Goal: Task Accomplishment & Management: Use online tool/utility

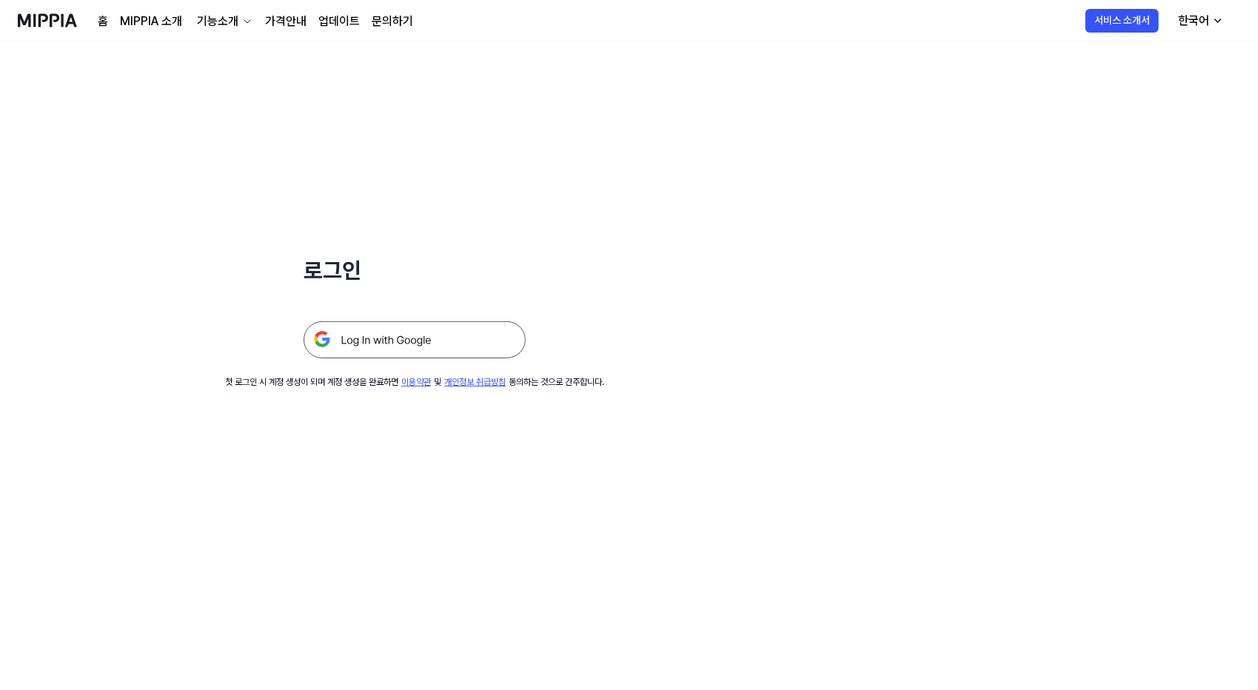
click at [370, 339] on img at bounding box center [415, 339] width 222 height 37
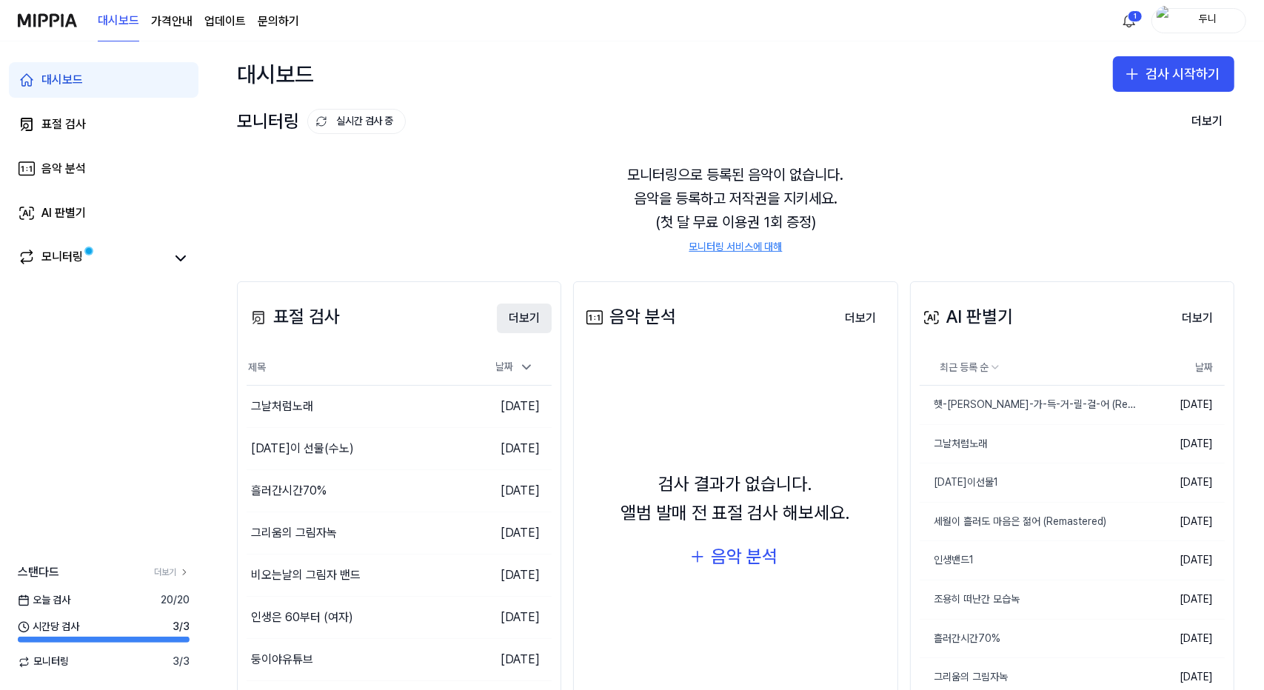
click at [517, 315] on button "더보기" at bounding box center [524, 319] width 55 height 30
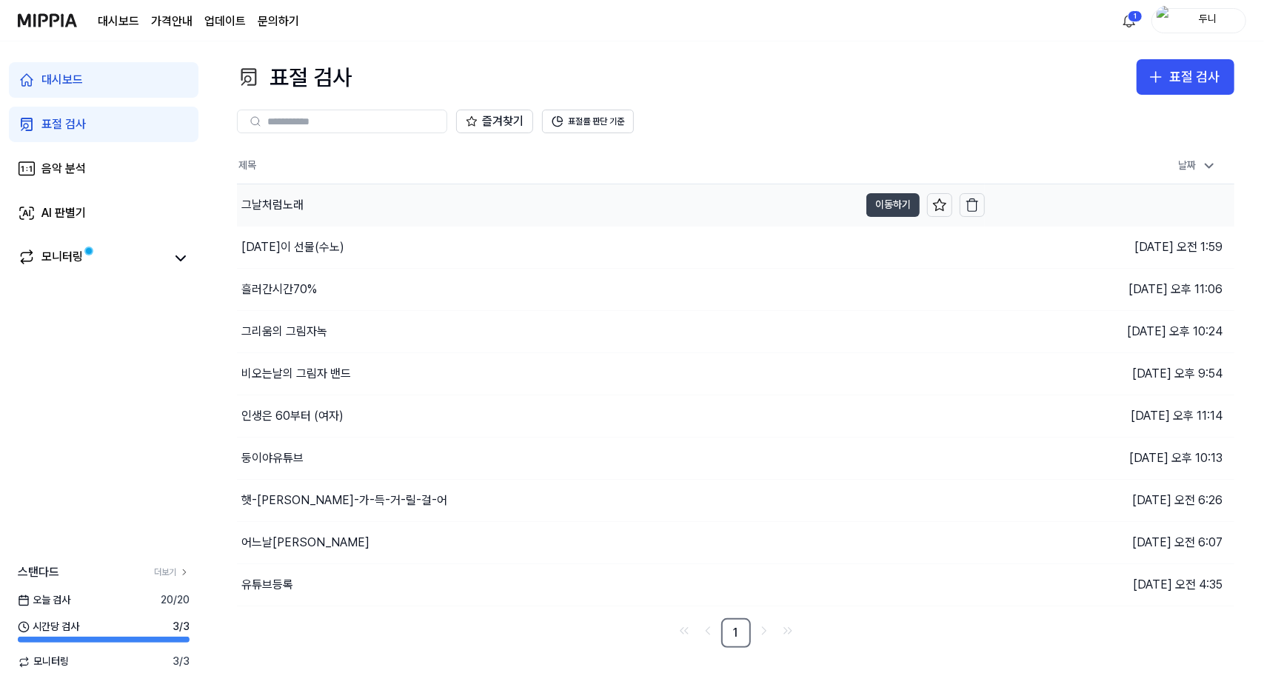
click at [896, 207] on button "이동하기" at bounding box center [892, 205] width 53 height 24
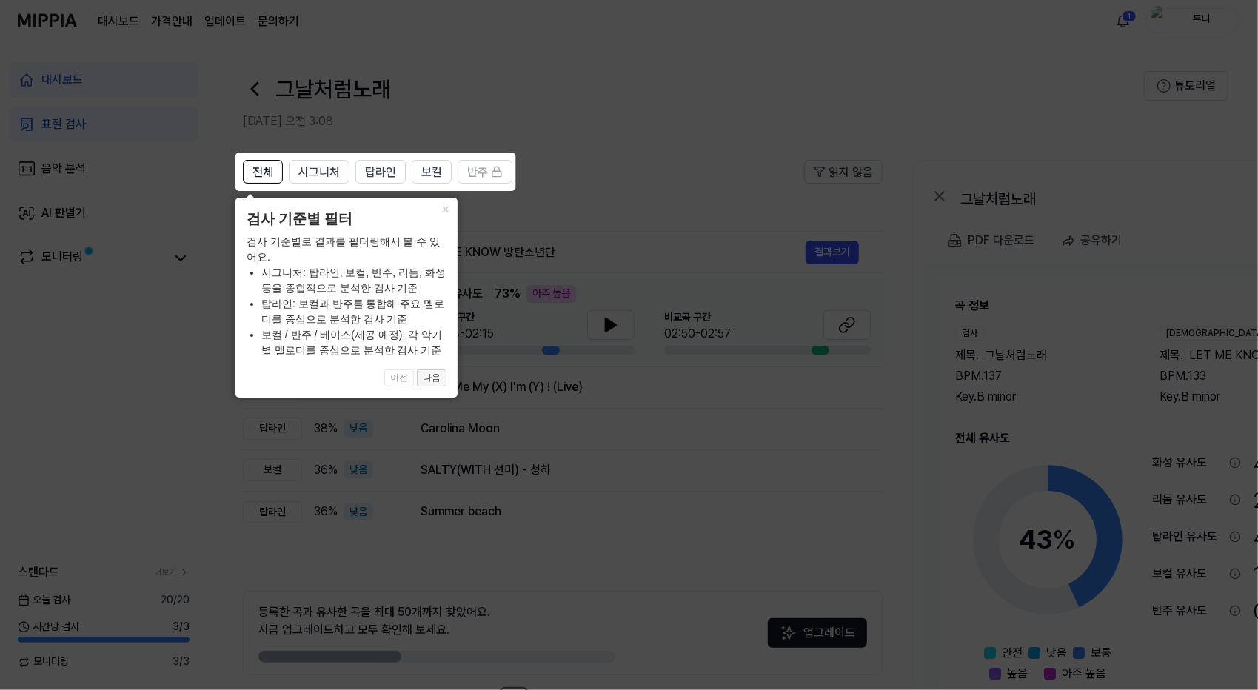
click at [434, 375] on button "다음" at bounding box center [432, 379] width 30 height 18
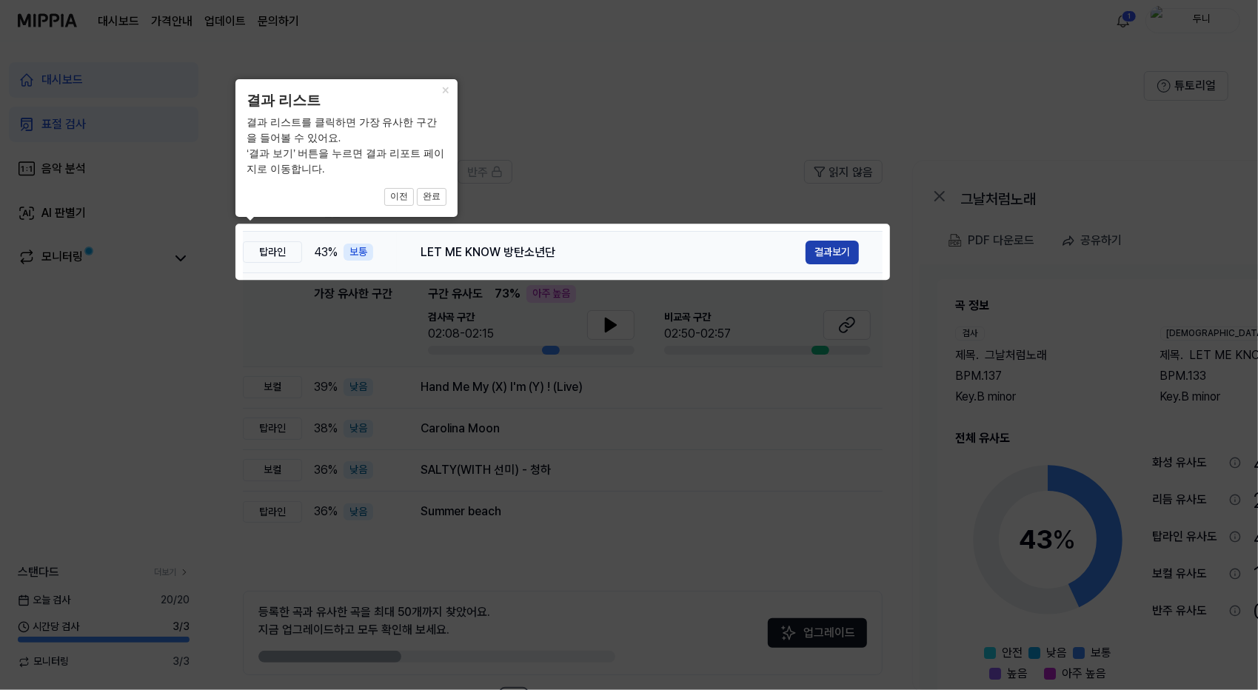
click at [832, 260] on button "결과보기" at bounding box center [832, 253] width 53 height 24
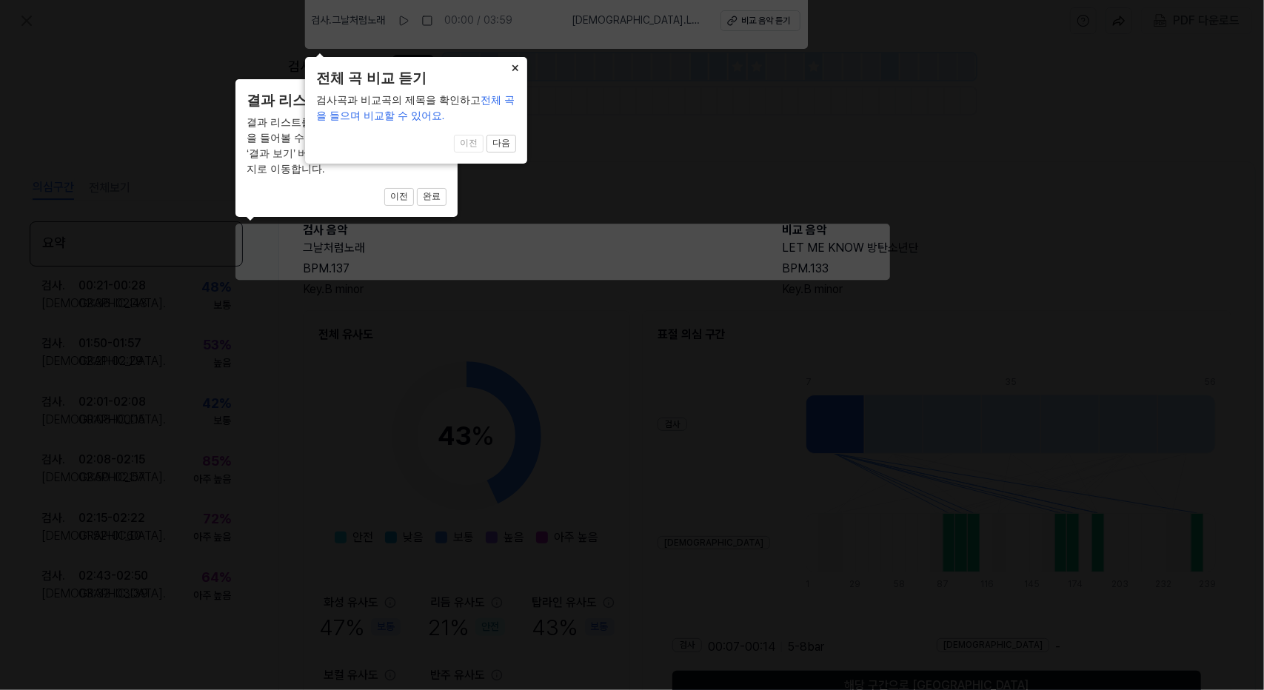
click at [514, 67] on button "×" at bounding box center [516, 67] width 24 height 21
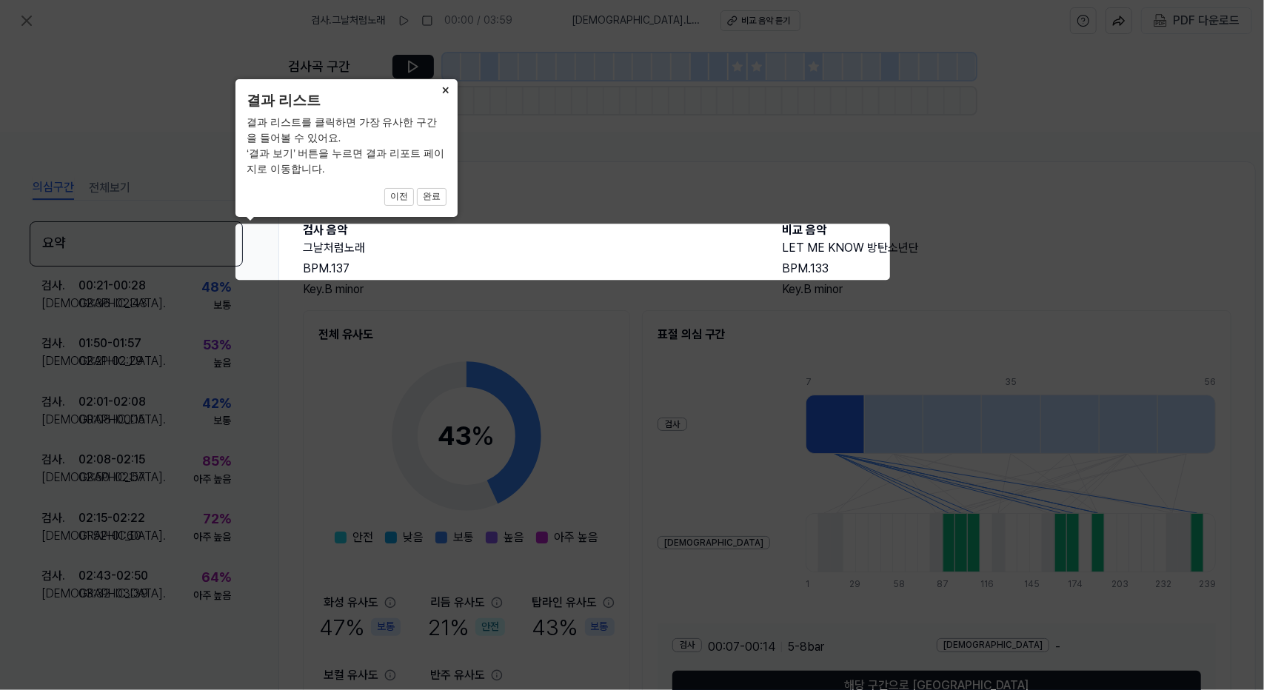
click at [444, 92] on button "×" at bounding box center [446, 89] width 24 height 21
click at [450, 89] on button "×" at bounding box center [446, 89] width 24 height 21
click at [718, 98] on icon at bounding box center [632, 345] width 1264 height 690
click at [946, 94] on icon at bounding box center [632, 345] width 1264 height 690
click at [446, 92] on button "×" at bounding box center [446, 89] width 24 height 21
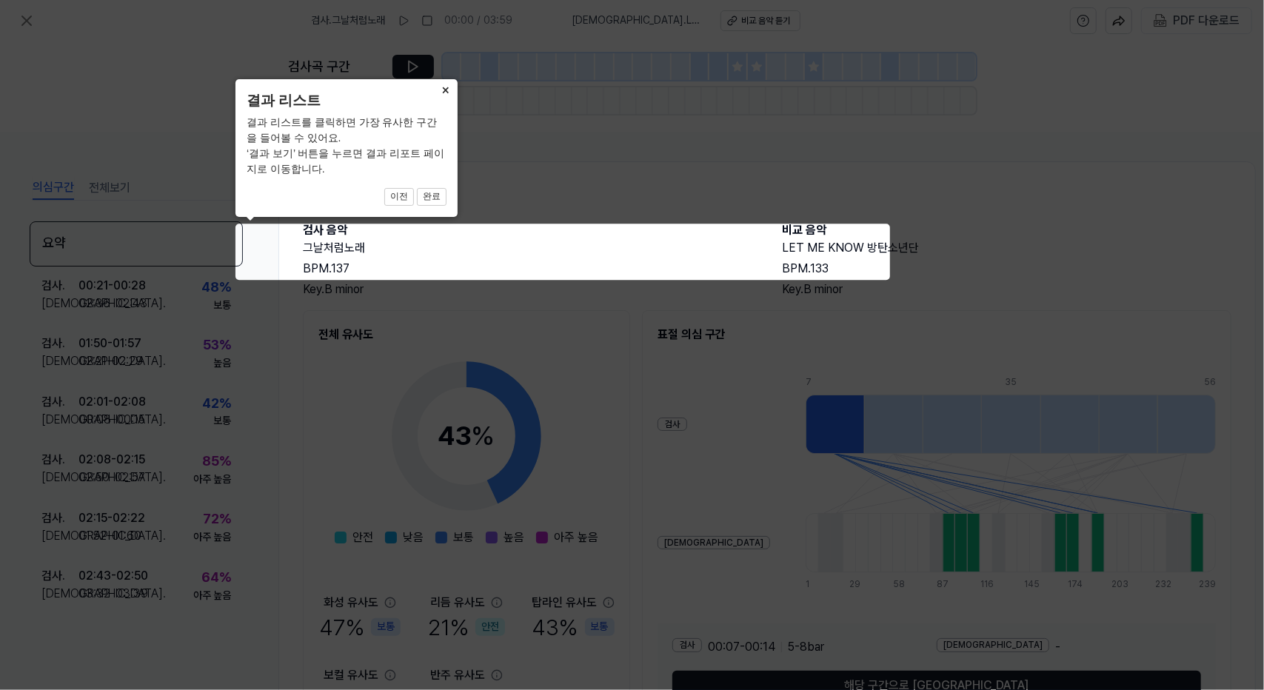
click at [446, 90] on button "×" at bounding box center [446, 89] width 24 height 21
click at [443, 92] on button "×" at bounding box center [446, 89] width 24 height 21
click at [815, 158] on icon at bounding box center [632, 345] width 1264 height 690
click at [807, 256] on icon at bounding box center [632, 345] width 1264 height 690
click at [530, 159] on icon at bounding box center [632, 345] width 1264 height 690
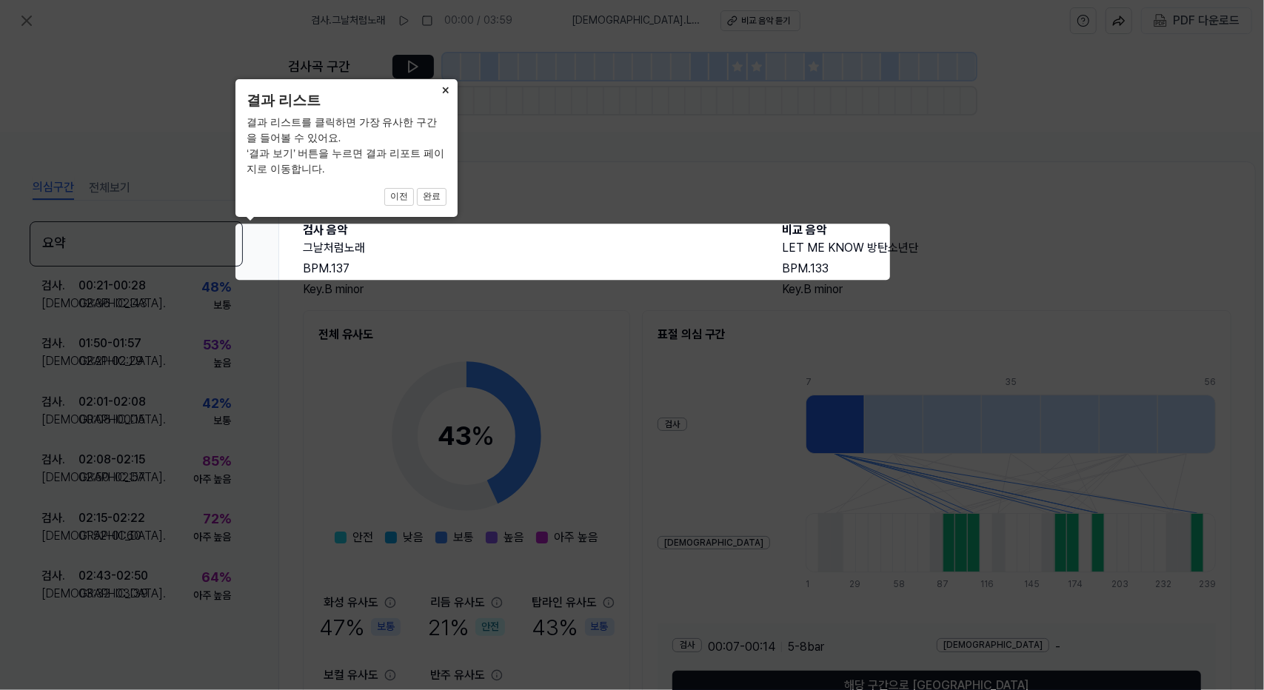
click at [444, 87] on button "×" at bounding box center [446, 89] width 24 height 21
click at [988, 209] on icon at bounding box center [632, 345] width 1264 height 690
click at [465, 132] on icon at bounding box center [632, 345] width 1264 height 690
click at [22, 20] on icon at bounding box center [632, 345] width 1264 height 690
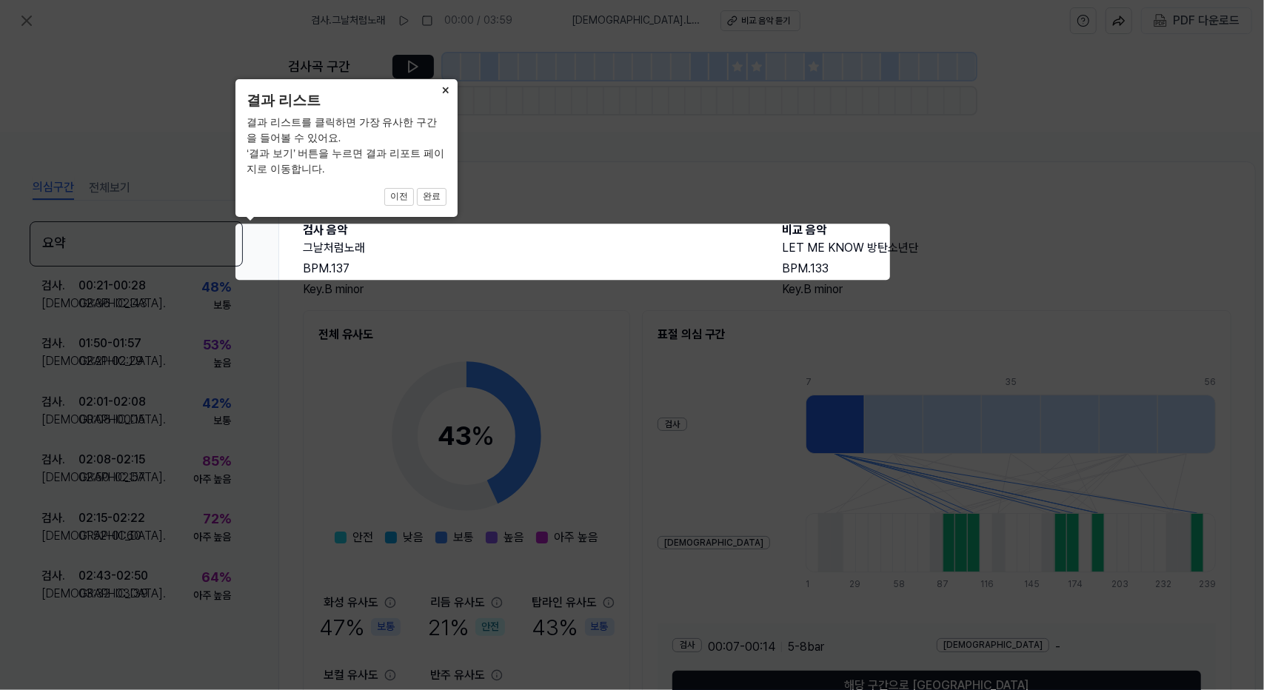
click at [445, 90] on button "×" at bounding box center [446, 89] width 24 height 21
click at [437, 198] on button "완료" at bounding box center [432, 197] width 30 height 18
click at [435, 189] on div "× 결과 리스트 결과 리스트를 클릭하면 가장 유사한 구간을 들어볼 수 있어요. ‘결과 보기’ 버튼을 누르면 결과 리포트 페이지로 이동합니다. …" at bounding box center [347, 148] width 222 height 138
click at [434, 195] on button "완료" at bounding box center [432, 197] width 30 height 18
click at [433, 196] on button "완료" at bounding box center [432, 197] width 30 height 18
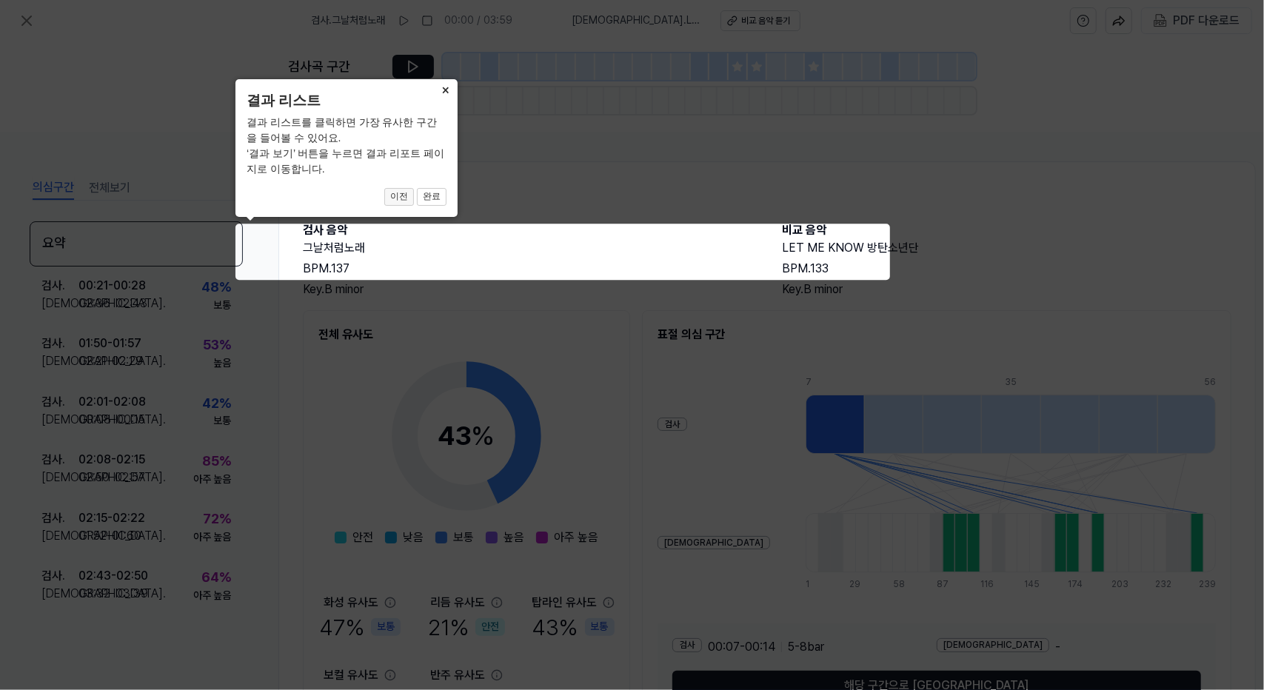
click at [407, 201] on button "이전" at bounding box center [399, 197] width 30 height 18
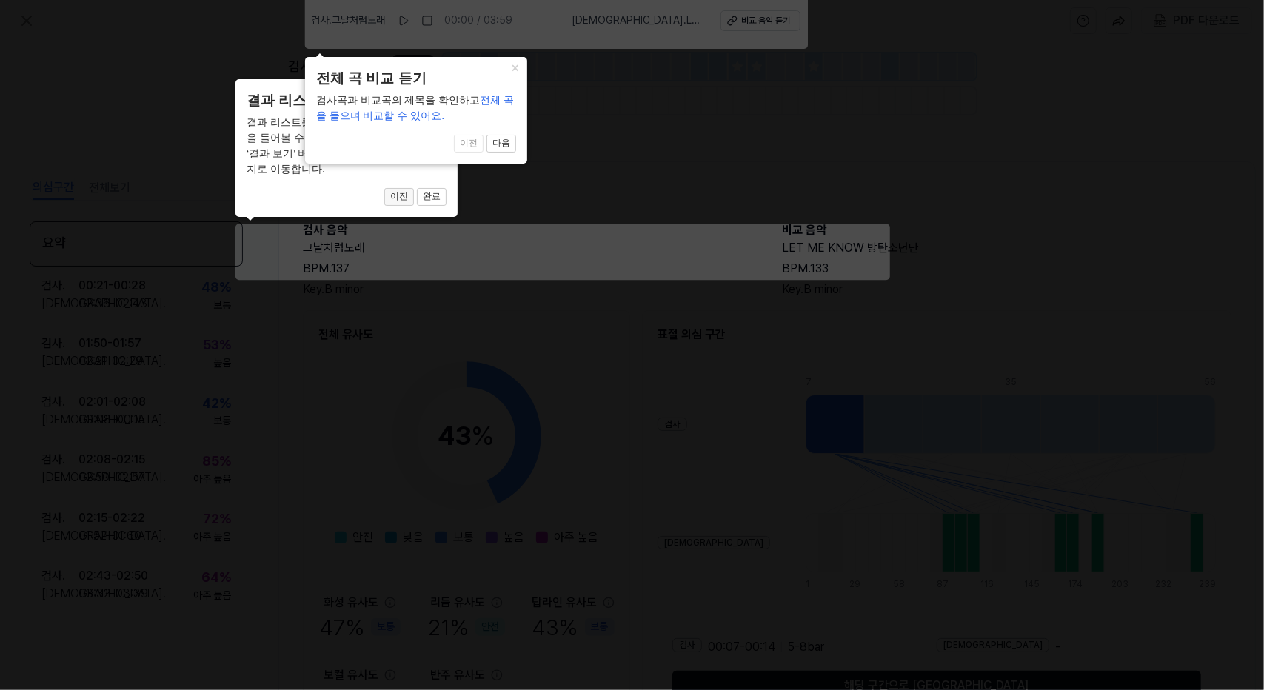
click at [400, 199] on button "이전" at bounding box center [399, 197] width 30 height 18
click at [502, 144] on button "다음" at bounding box center [502, 144] width 30 height 18
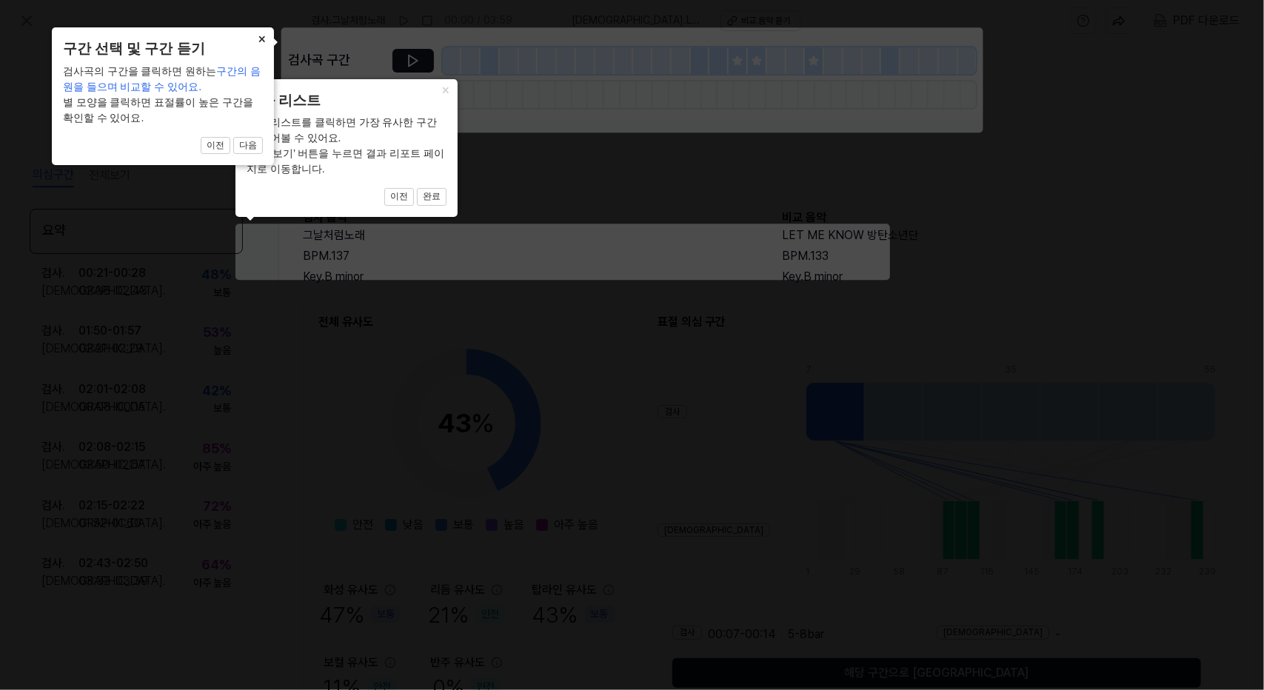
click at [265, 39] on button "×" at bounding box center [262, 37] width 24 height 21
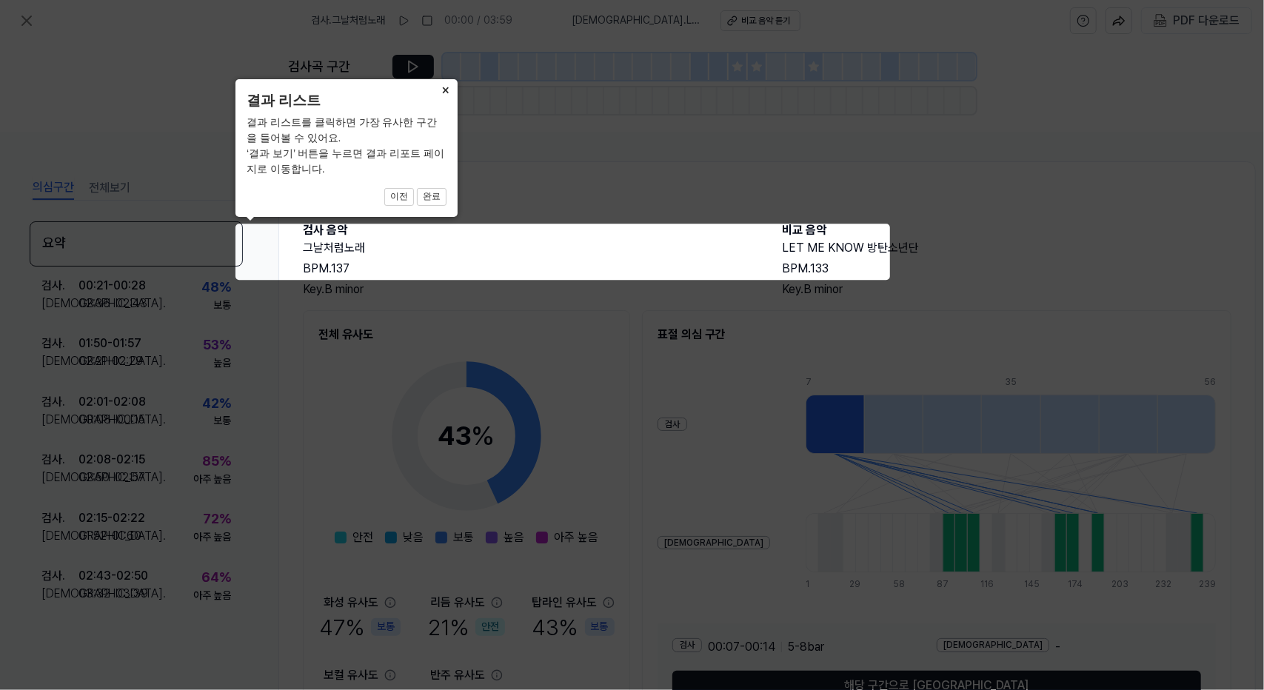
click at [447, 93] on button "×" at bounding box center [446, 89] width 24 height 21
click at [793, 248] on icon at bounding box center [632, 345] width 1264 height 690
click at [428, 196] on button "완료" at bounding box center [432, 197] width 30 height 18
click at [609, 327] on icon at bounding box center [632, 345] width 1264 height 690
click at [970, 388] on icon at bounding box center [632, 345] width 1264 height 690
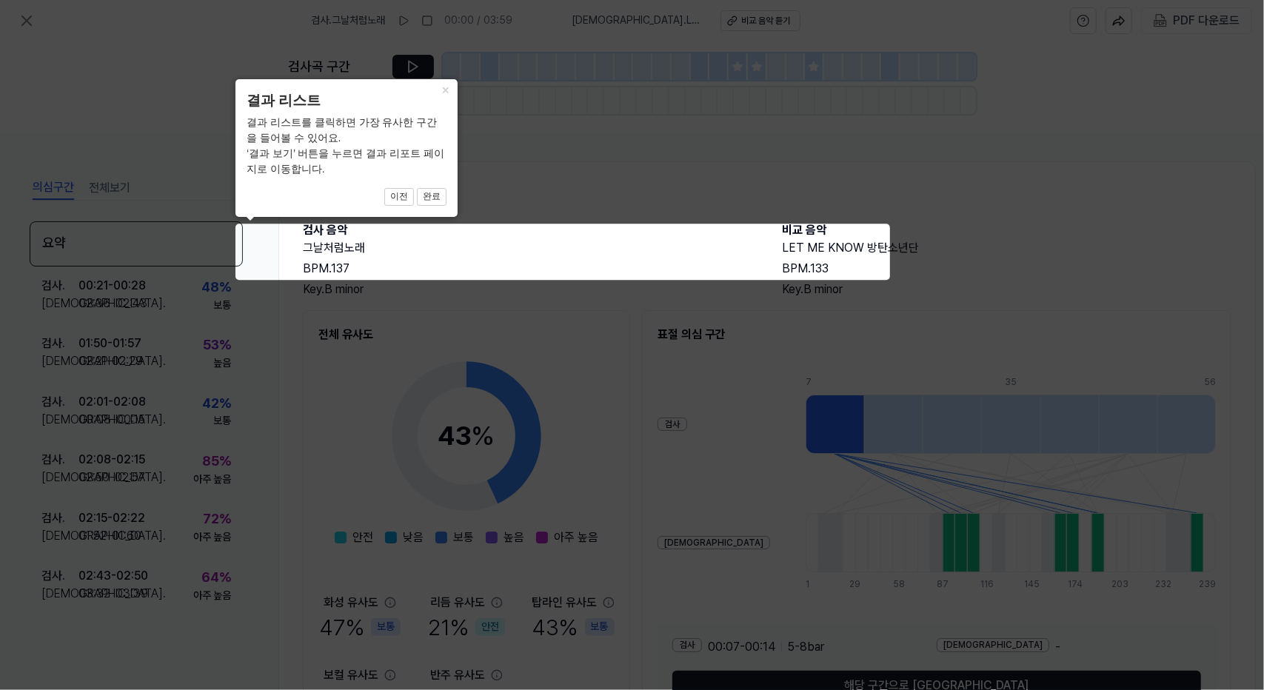
click at [904, 581] on icon at bounding box center [632, 345] width 1264 height 690
click at [899, 539] on icon at bounding box center [632, 345] width 1264 height 690
click at [901, 540] on icon at bounding box center [632, 345] width 1264 height 690
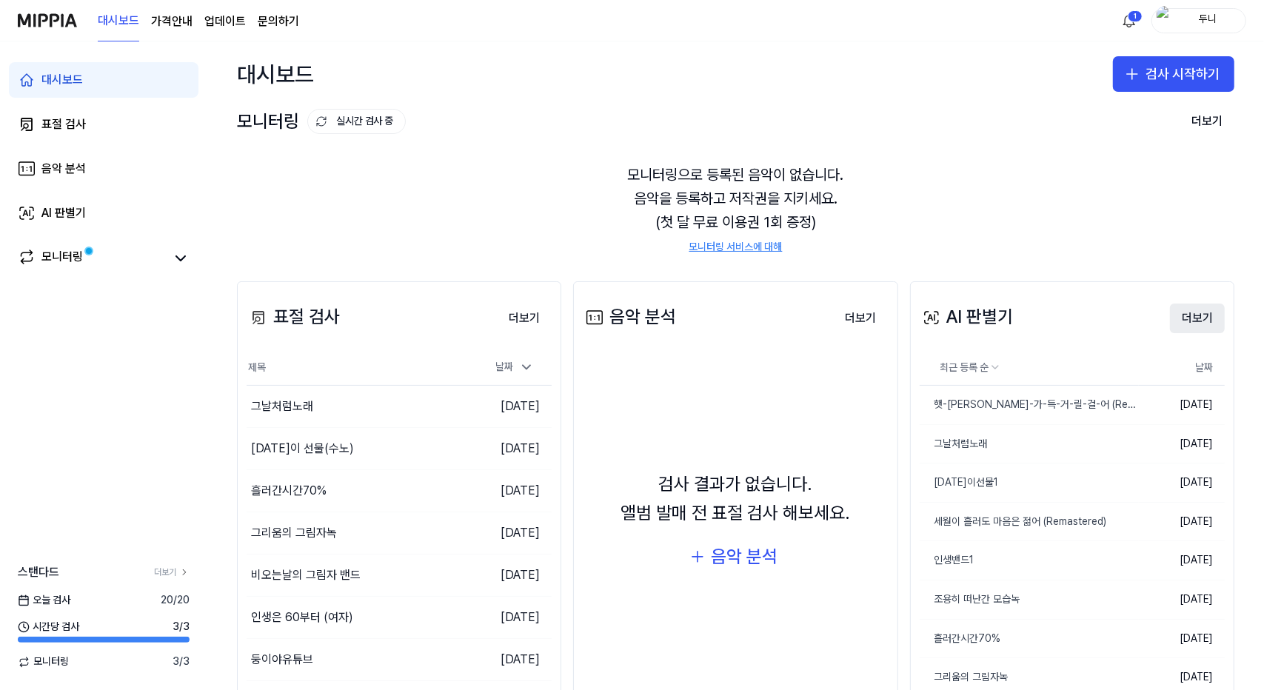
click at [1183, 320] on button "더보기" at bounding box center [1197, 319] width 55 height 30
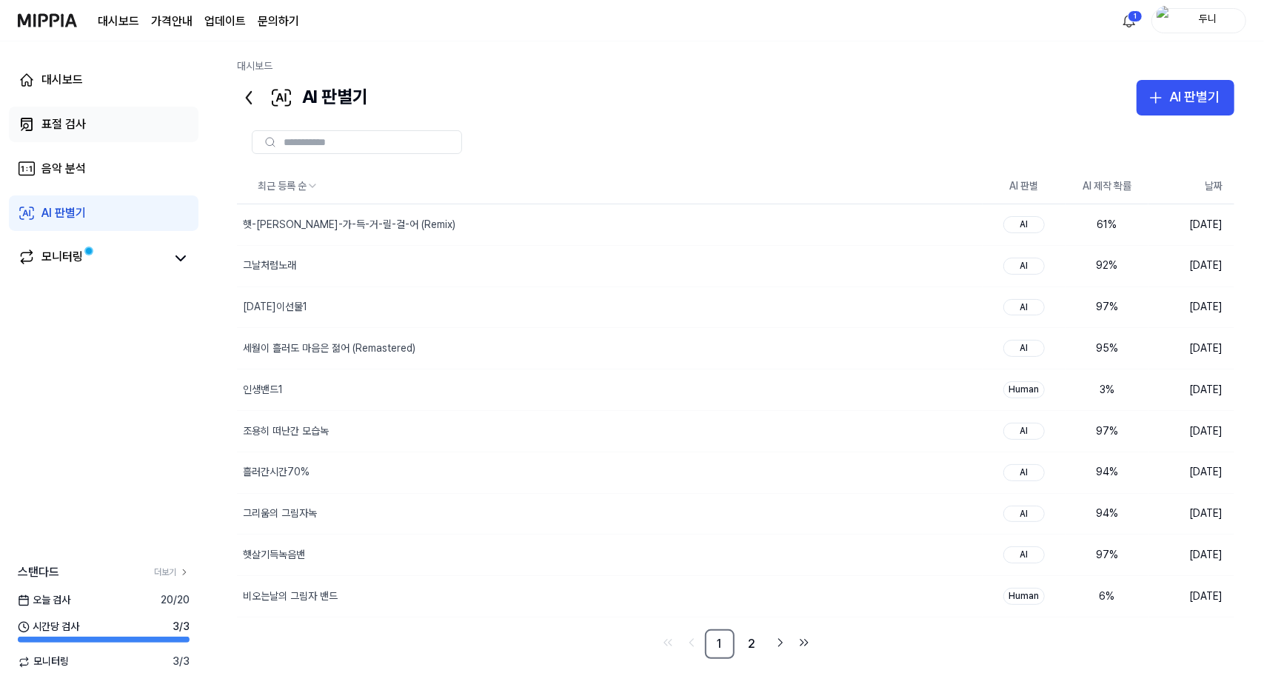
click at [62, 122] on div "표절 검사" at bounding box center [63, 125] width 44 height 18
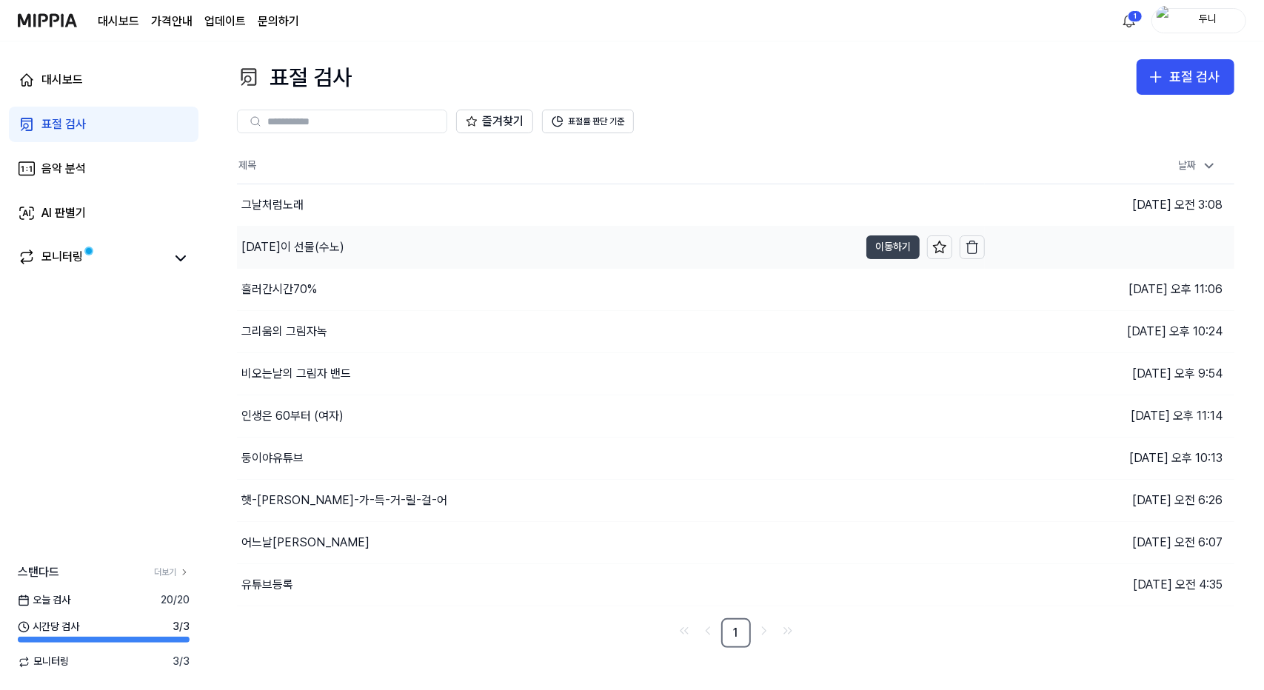
click at [881, 241] on button "이동하기" at bounding box center [892, 248] width 53 height 24
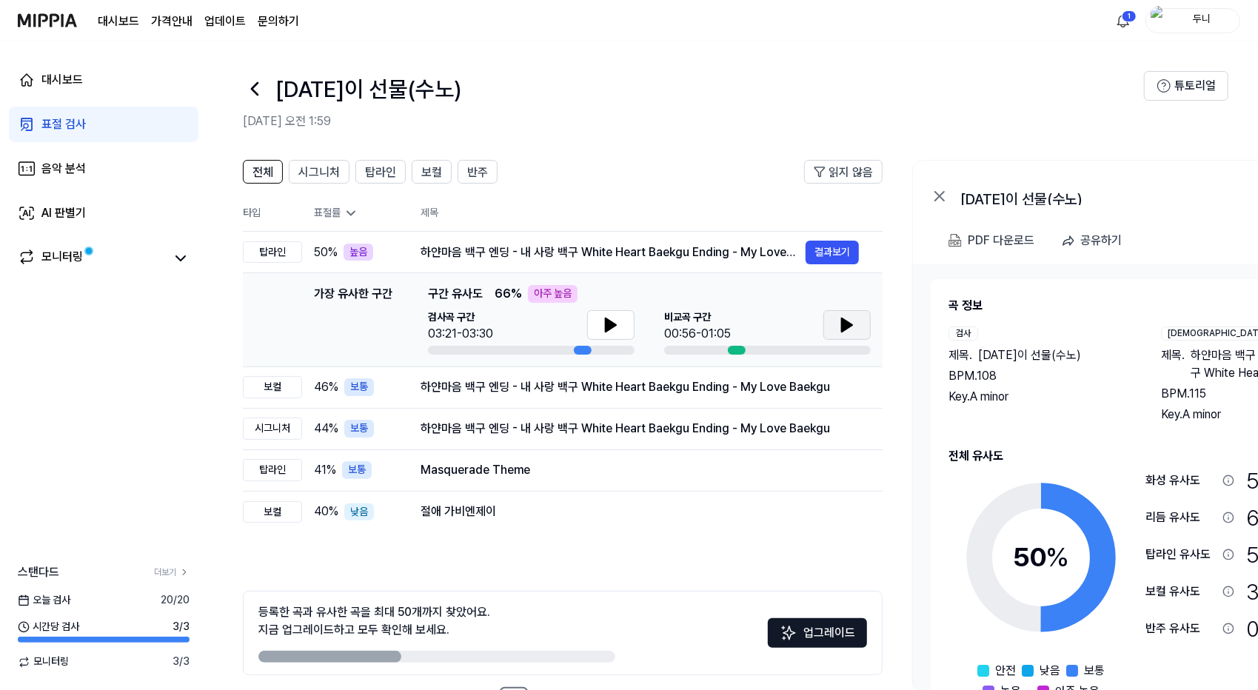
click at [847, 325] on icon at bounding box center [847, 324] width 10 height 13
click at [606, 327] on icon at bounding box center [611, 324] width 10 height 13
click at [67, 124] on div "표절 검사" at bounding box center [63, 125] width 44 height 18
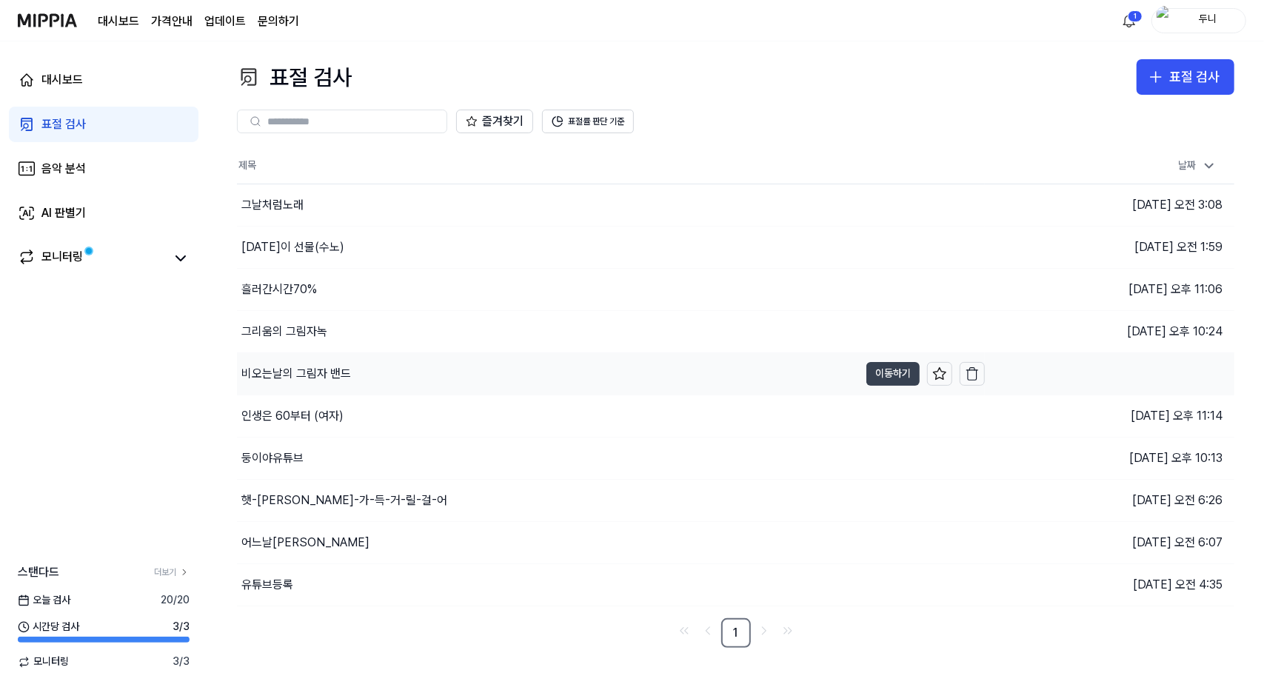
click at [881, 371] on button "이동하기" at bounding box center [892, 374] width 53 height 24
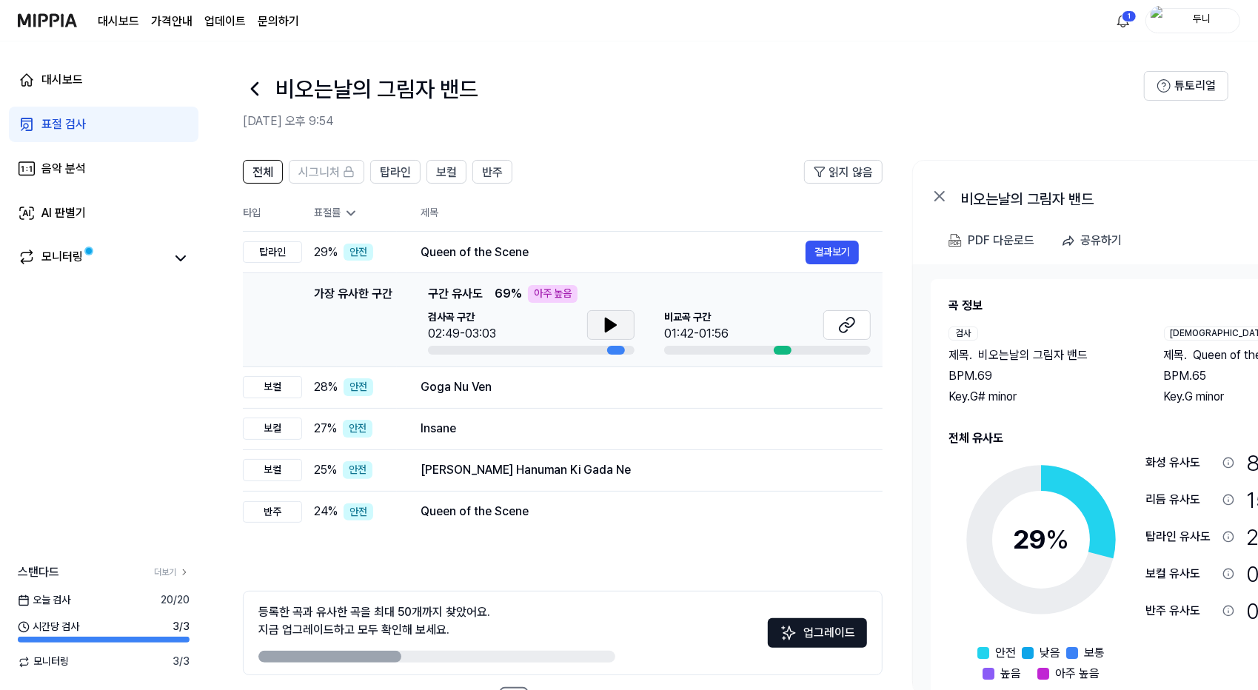
click at [602, 321] on icon at bounding box center [611, 325] width 18 height 18
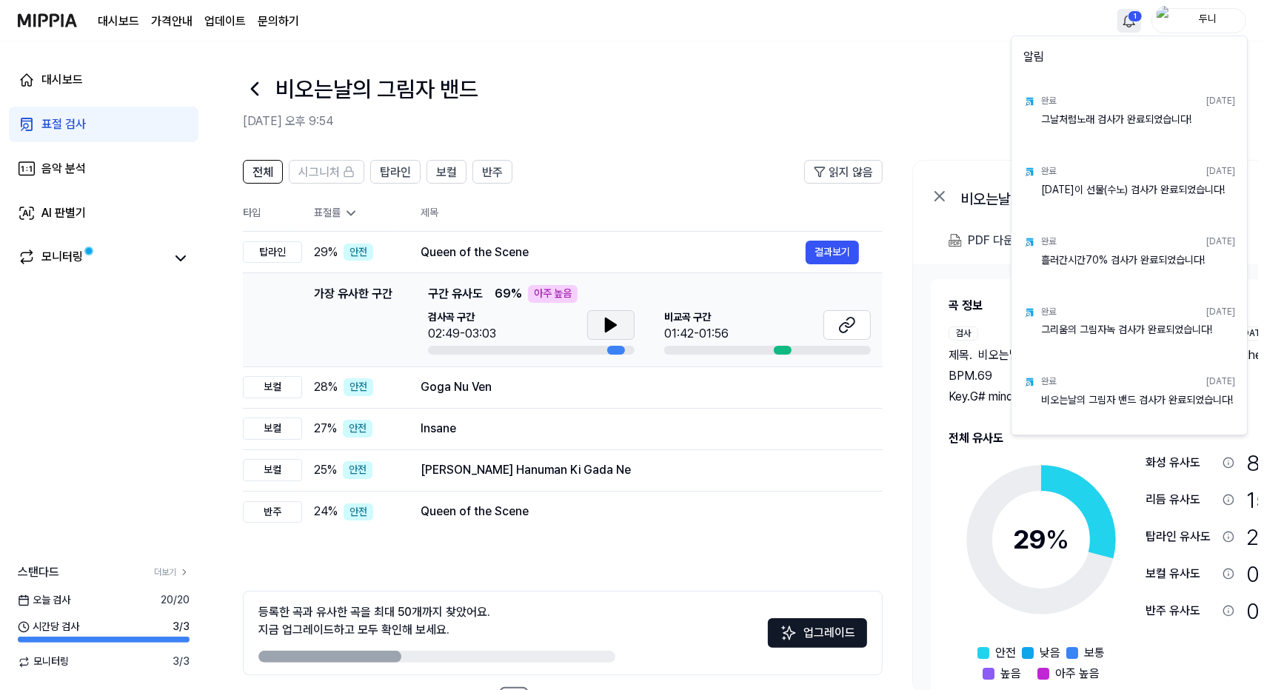
click at [1127, 23] on html "대시보드 가격안내 업데이트 문의하기 1 두니 대시보드 표절 검사 음악 분석 AI 판별기 모니터링 스탠다드 더보기 [DATE] 검사 20 / 2…" at bounding box center [632, 345] width 1264 height 690
click at [60, 123] on html "대시보드 가격안내 업데이트 문의하기 두니 대시보드 표절 검사 음악 분석 AI 판별기 모니터링 스탠다드 더보기 [DATE] 검사 20 / 20 …" at bounding box center [632, 345] width 1264 height 690
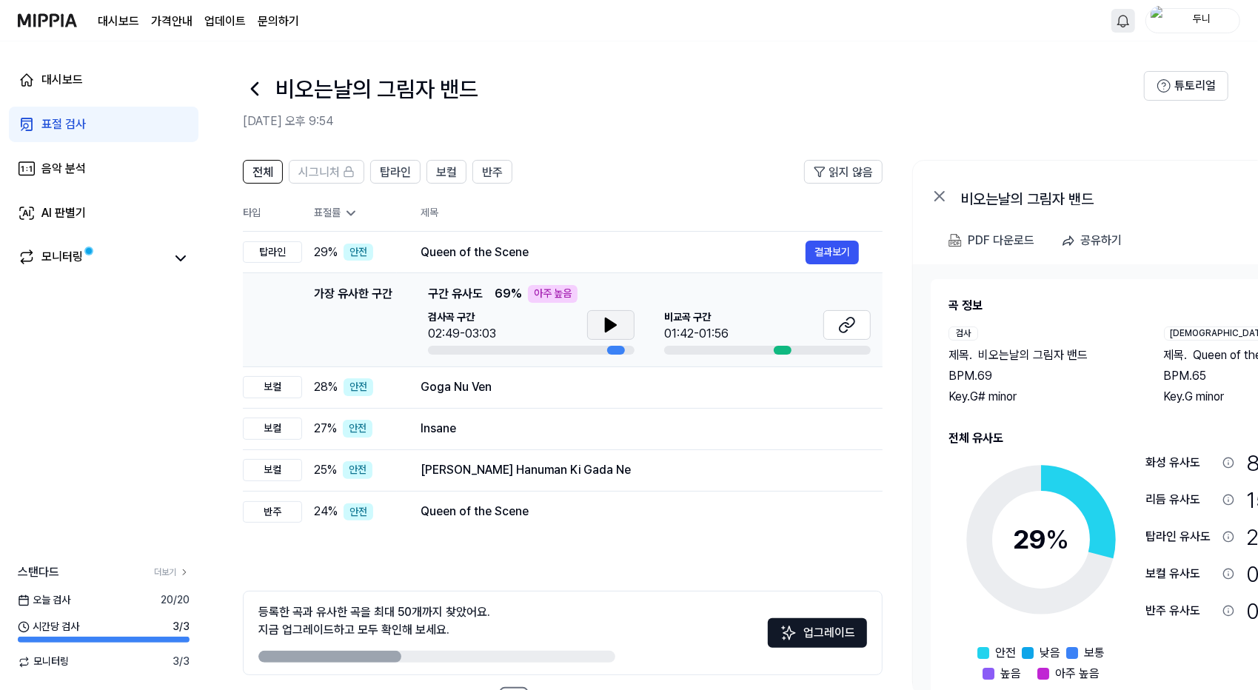
click at [68, 122] on div "표절 검사" at bounding box center [63, 125] width 44 height 18
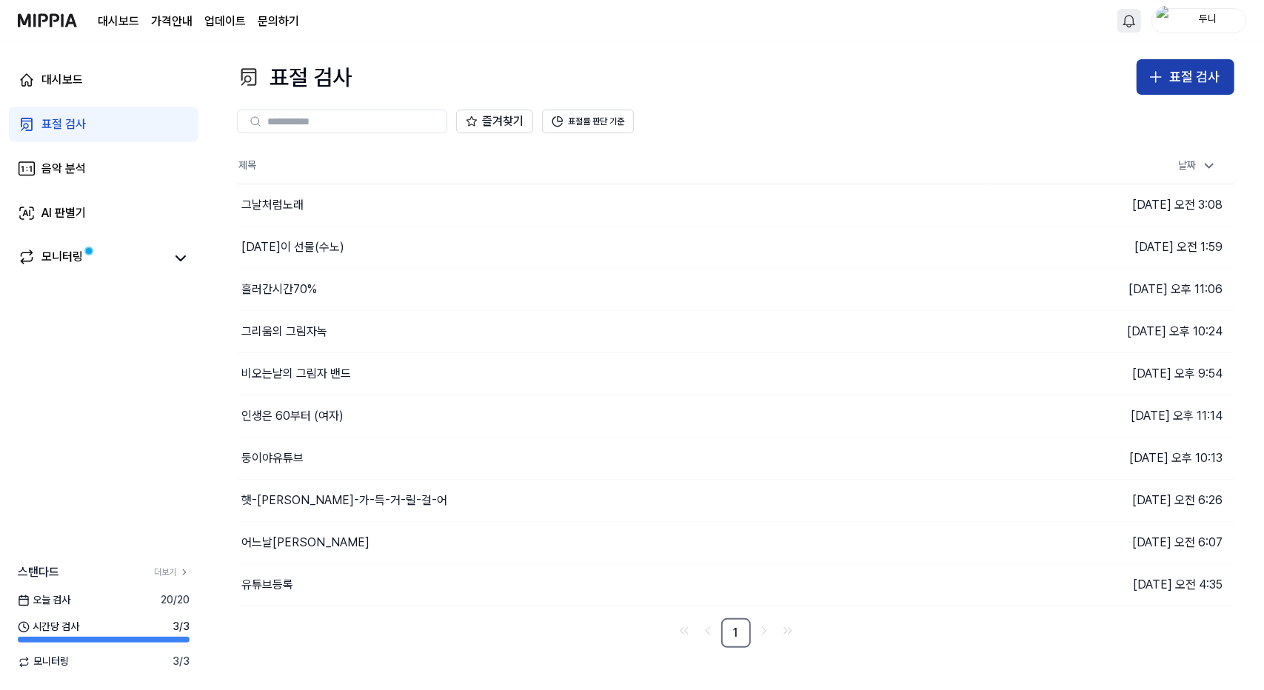
click at [1172, 75] on div "표절 검사" at bounding box center [1194, 77] width 50 height 21
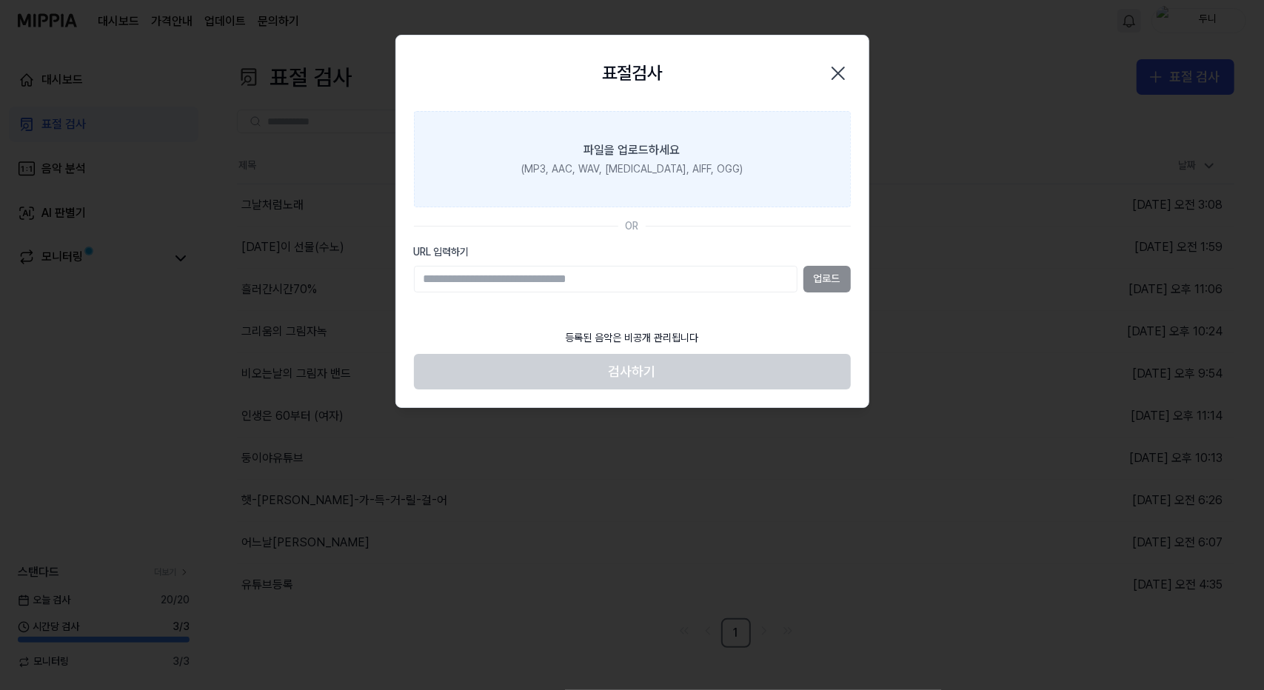
click at [627, 162] on div "(MP3, AAC, WAV, [MEDICAL_DATA], AIFF, OGG)" at bounding box center [631, 169] width 221 height 15
click at [0, 0] on input "파일을 업로드하세요 (MP3, AAC, WAV, [MEDICAL_DATA], AIFF, OGG)" at bounding box center [0, 0] width 0 height 0
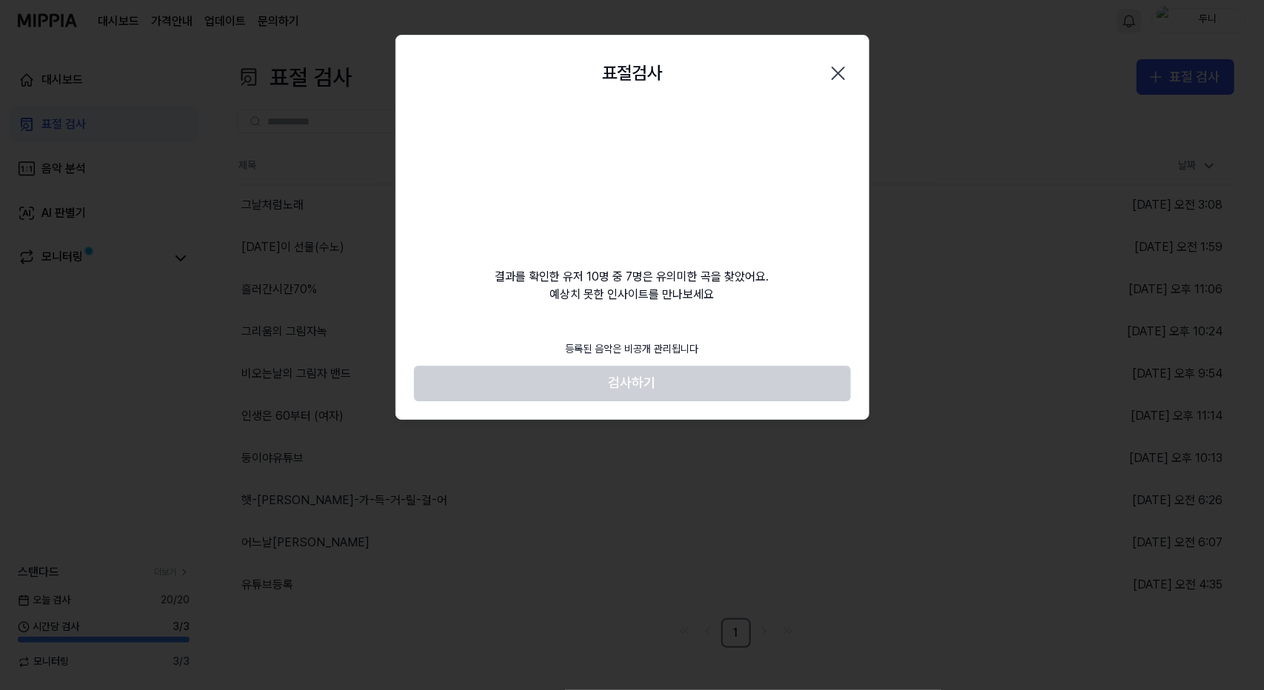
click at [646, 190] on video at bounding box center [632, 182] width 142 height 142
click at [638, 377] on footer "등록된 음악은 비공개 관리됩니다 검사하기" at bounding box center [632, 367] width 437 height 68
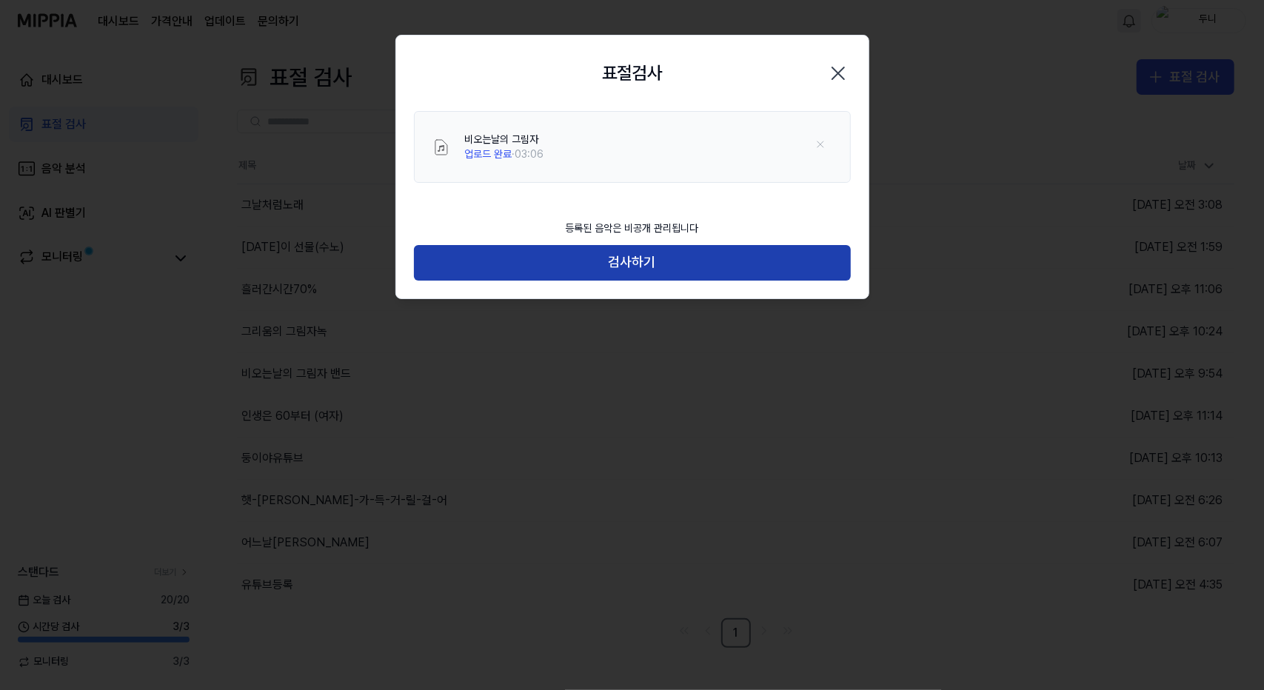
click at [642, 264] on button "검사하기" at bounding box center [632, 263] width 437 height 36
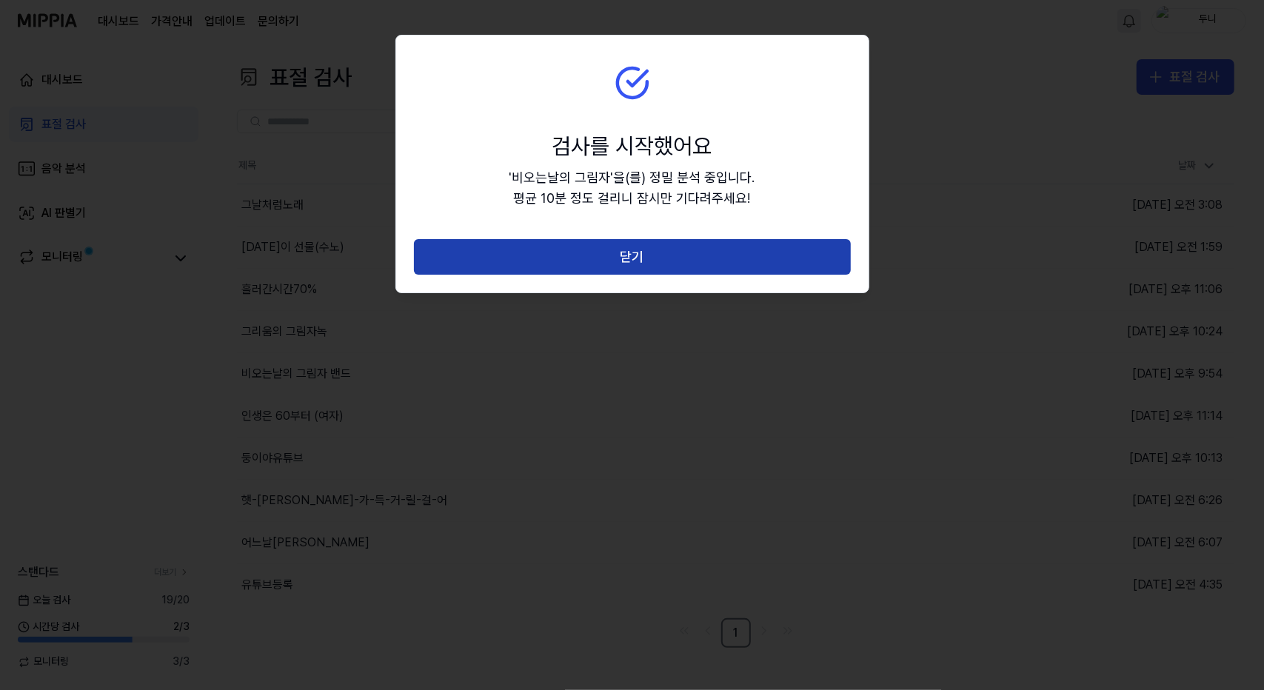
click at [646, 258] on button "닫기" at bounding box center [632, 257] width 437 height 36
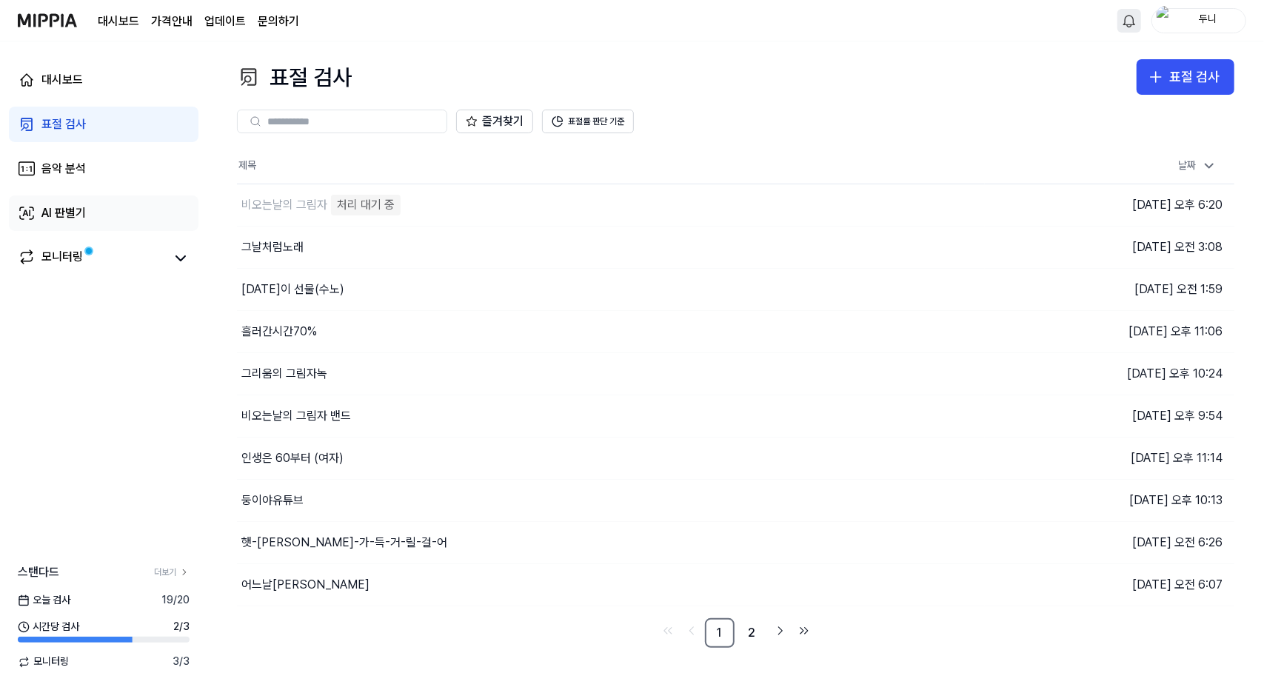
click at [59, 217] on div "AI 판별기" at bounding box center [63, 213] width 44 height 18
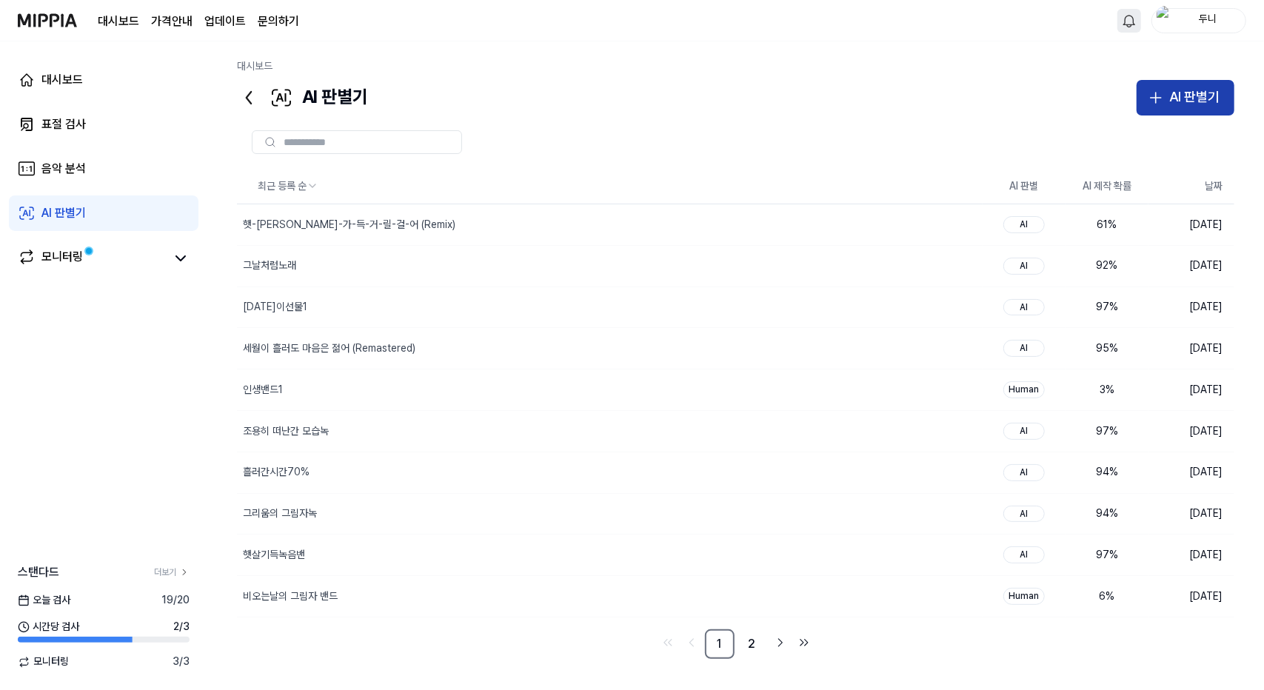
click at [1206, 97] on div "AI 판별기" at bounding box center [1194, 97] width 50 height 21
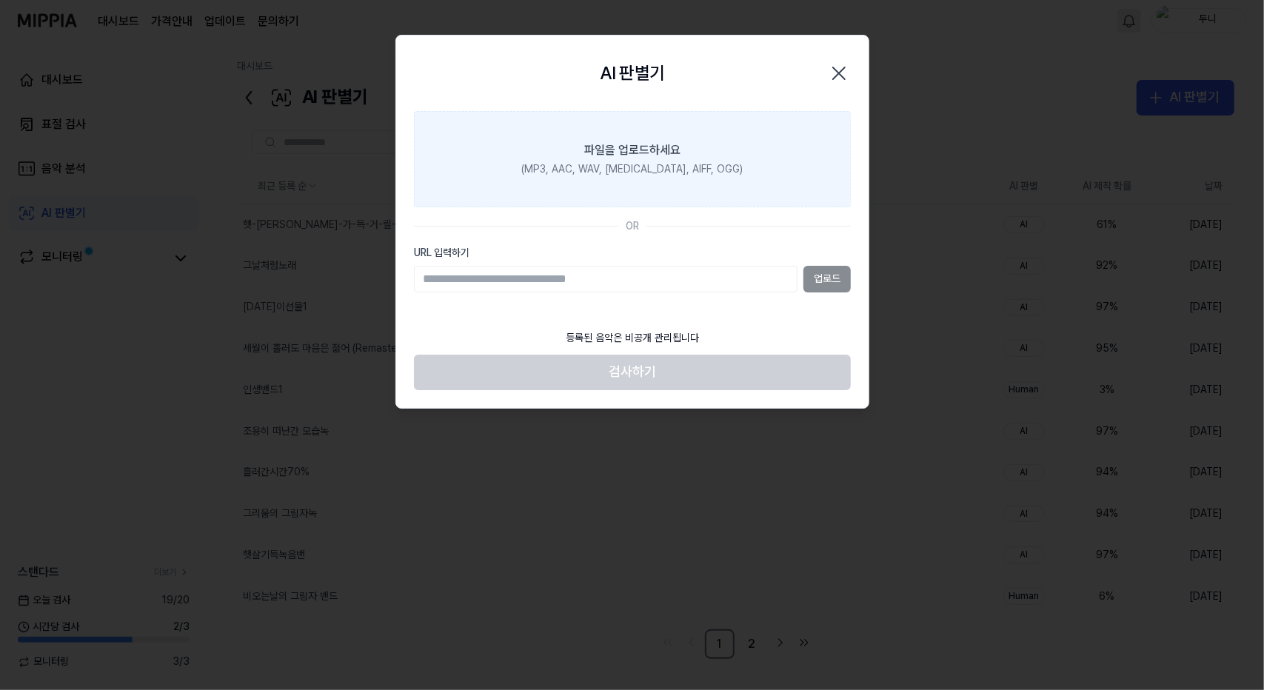
click at [646, 162] on div "(MP3, AAC, WAV, [MEDICAL_DATA], AIFF, OGG)" at bounding box center [631, 169] width 221 height 15
click at [0, 0] on input "파일을 업로드하세요 (MP3, AAC, WAV, [MEDICAL_DATA], AIFF, OGG)" at bounding box center [0, 0] width 0 height 0
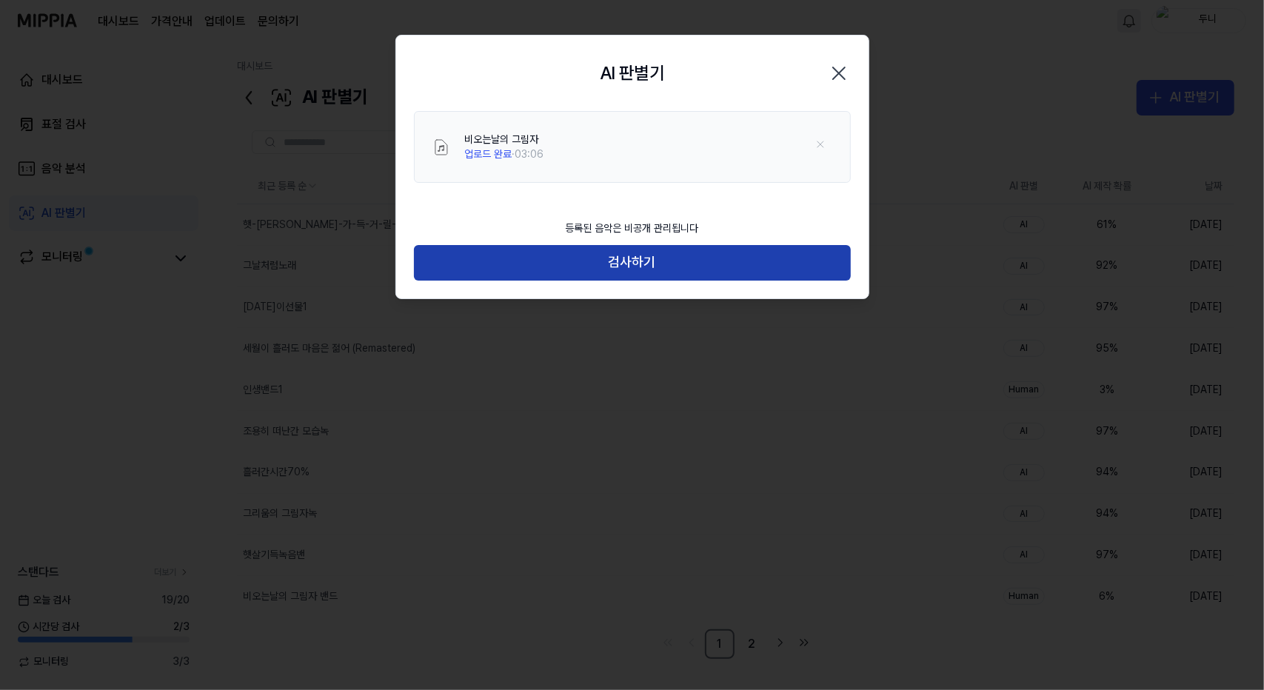
click at [658, 266] on button "검사하기" at bounding box center [632, 263] width 437 height 36
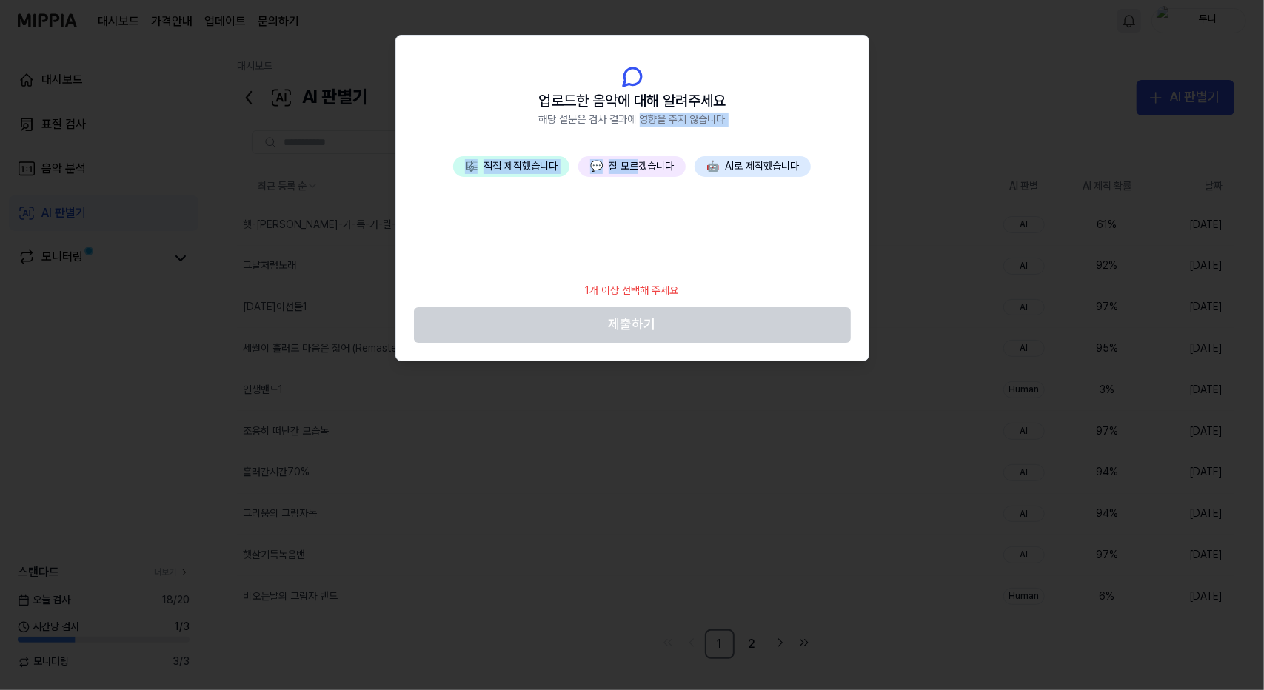
click at [642, 156] on div "업로드한 음악에 대해 알려주세요 해당 설문은 검사 결과에 영향을 주지 않습니다 🎼 직접 제작했습니다 💬 잘 모르겠습니다 🤖 AI로 제작했습니다…" at bounding box center [632, 198] width 472 height 325
drag, startPoint x: 655, startPoint y: 181, endPoint x: 656, endPoint y: 171, distance: 9.7
click at [655, 180] on div "🎼 직접 제작했습니다 💬 잘 모르겠습니다 🤖 AI로 제작했습니다" at bounding box center [632, 215] width 472 height 118
click at [655, 164] on button "💬 잘 모르겠습니다" at bounding box center [631, 166] width 107 height 21
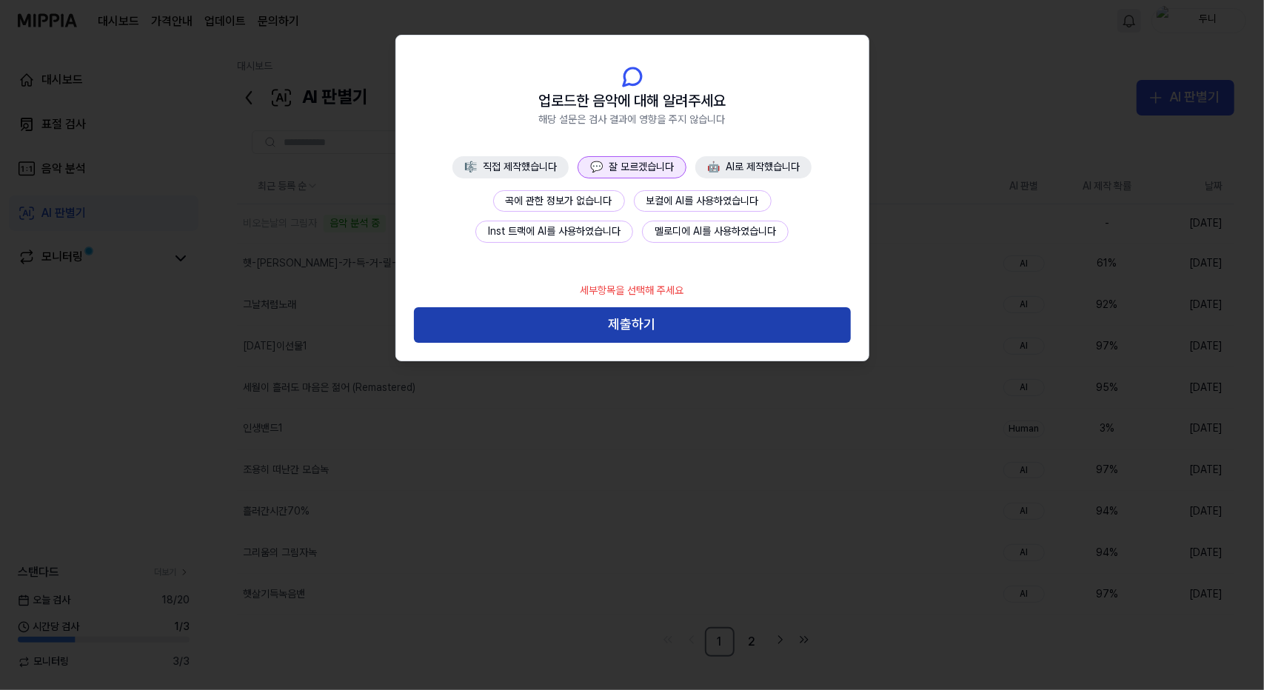
click at [639, 334] on button "제출하기" at bounding box center [632, 325] width 437 height 36
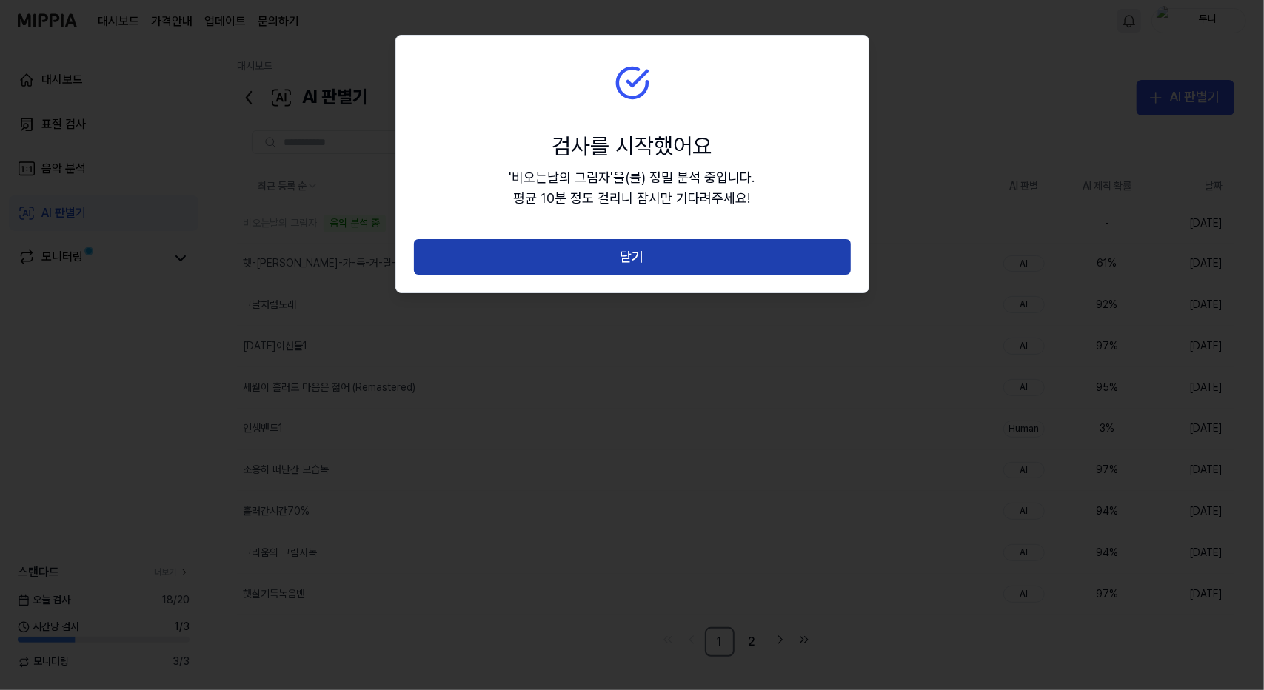
click at [641, 254] on button "닫기" at bounding box center [632, 257] width 437 height 36
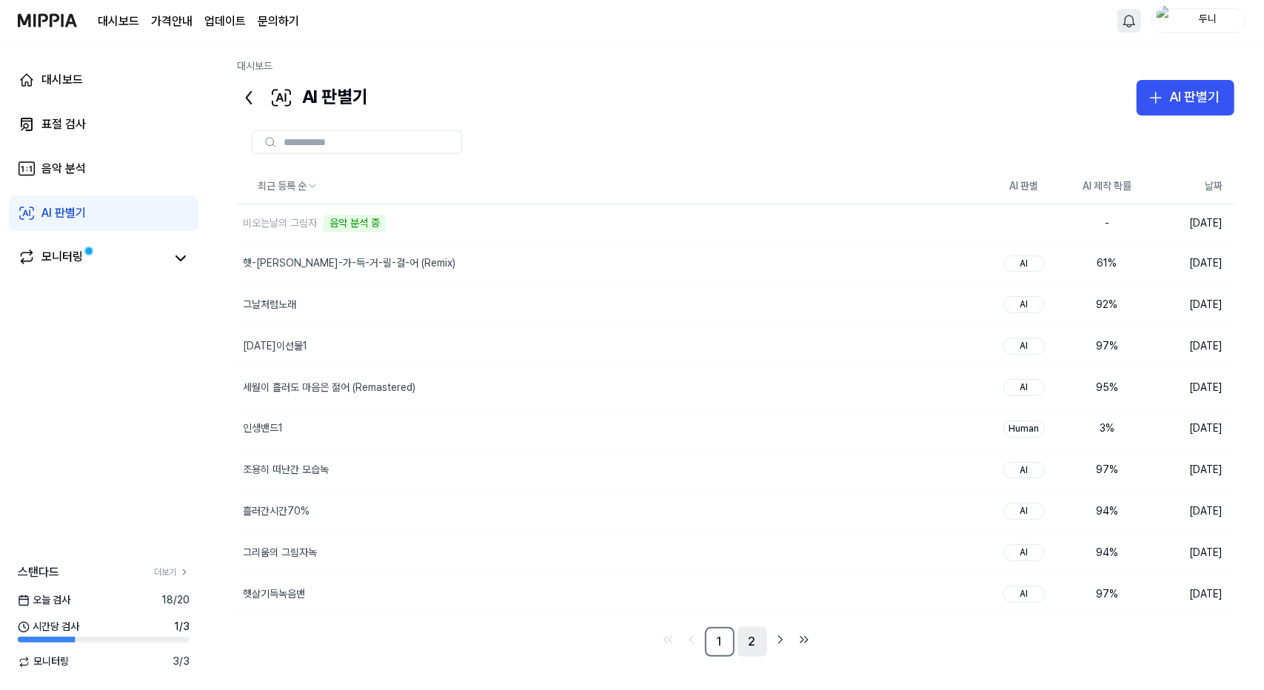
click at [752, 635] on link "2" at bounding box center [753, 642] width 30 height 30
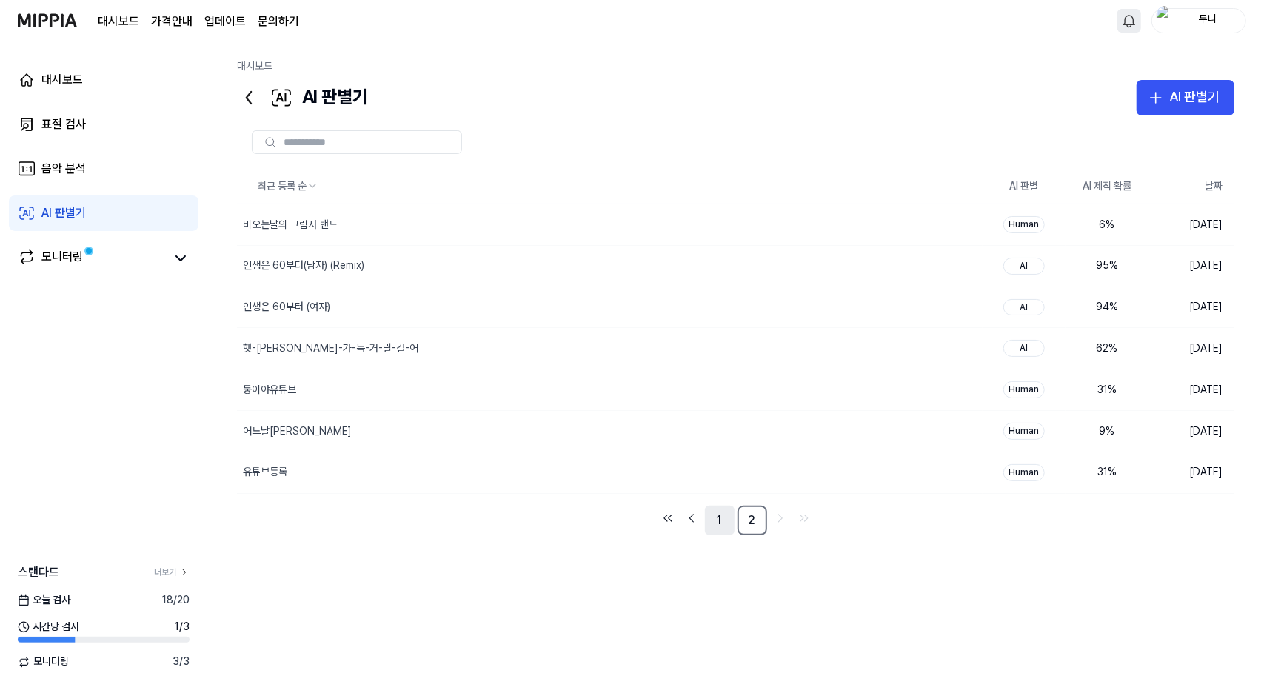
click at [717, 517] on link "1" at bounding box center [720, 521] width 30 height 30
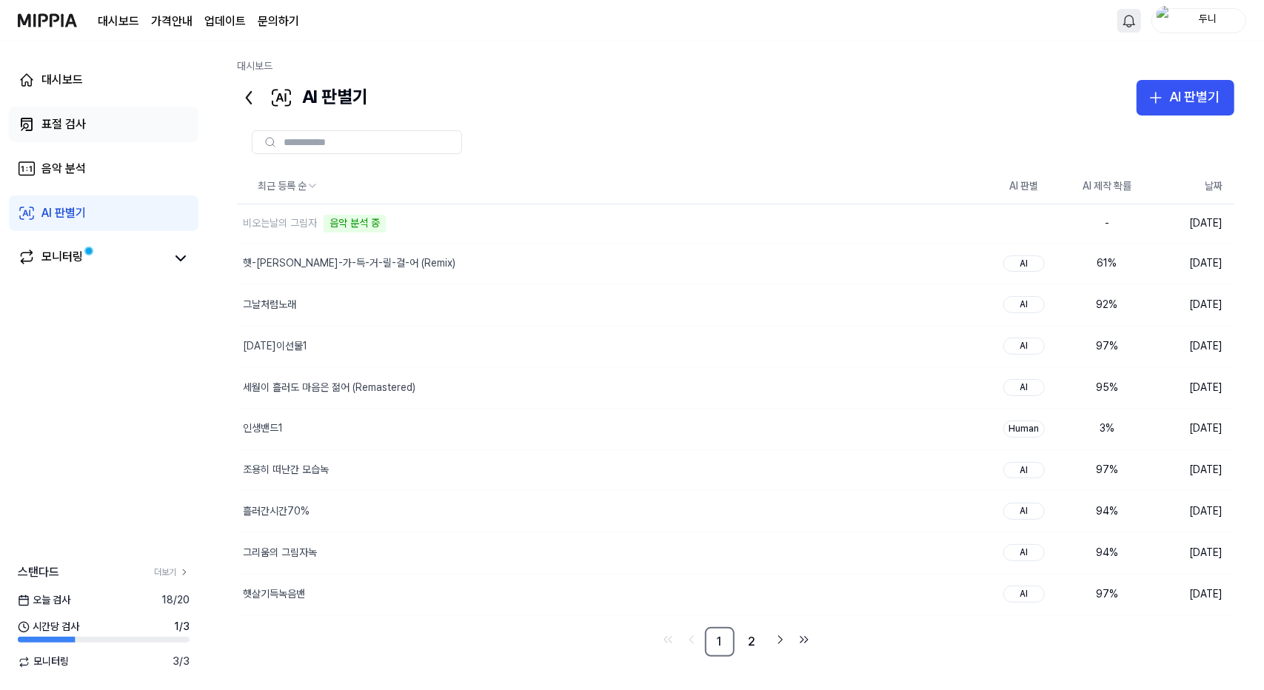
click at [61, 118] on div "표절 검사" at bounding box center [63, 125] width 44 height 18
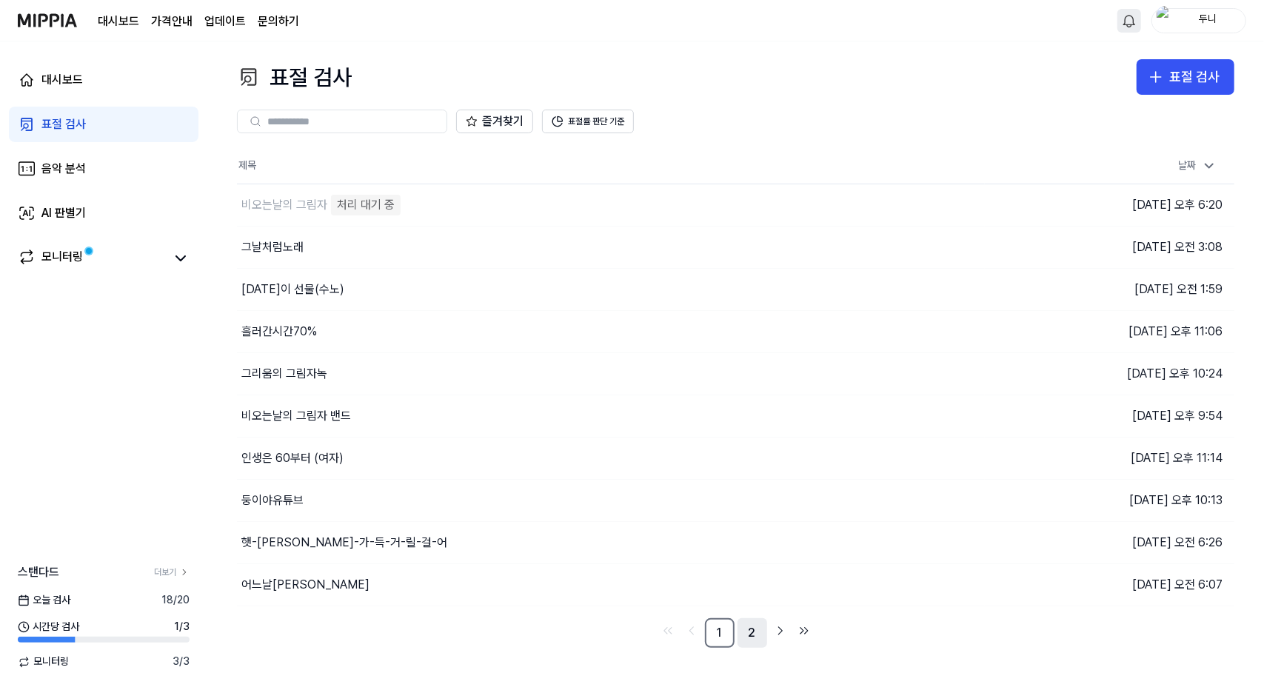
click at [755, 633] on link "2" at bounding box center [753, 633] width 30 height 30
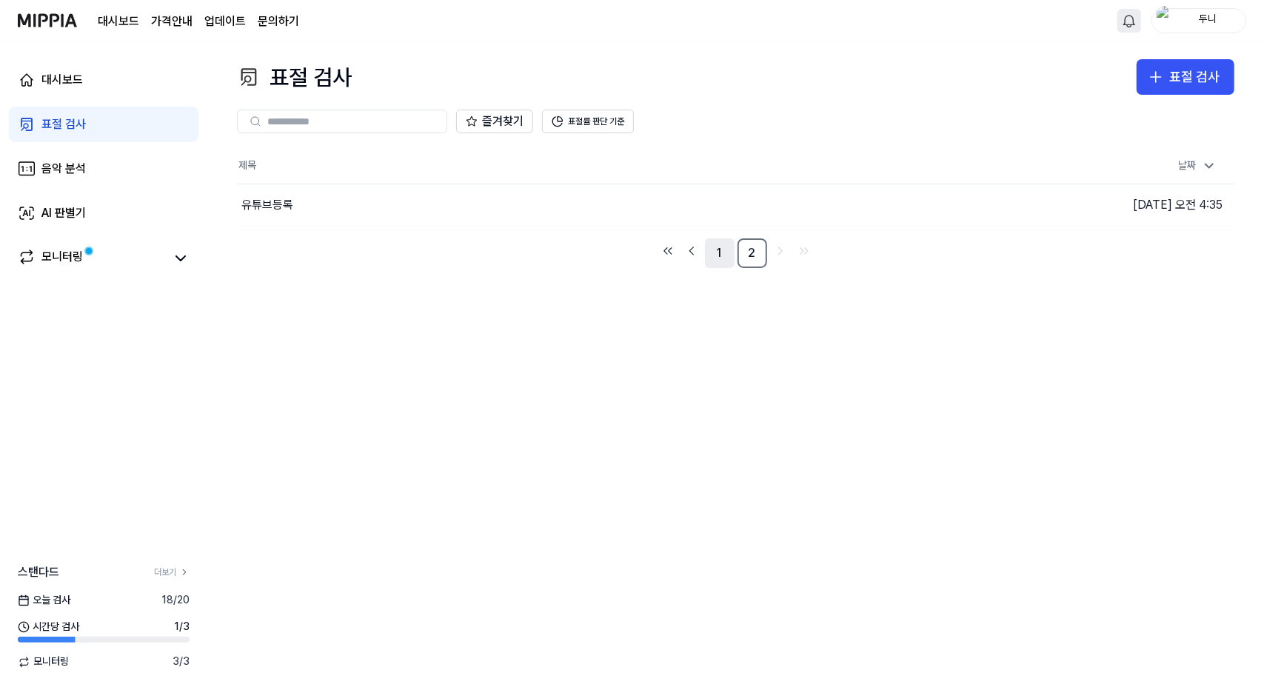
click at [721, 258] on link "1" at bounding box center [720, 253] width 30 height 30
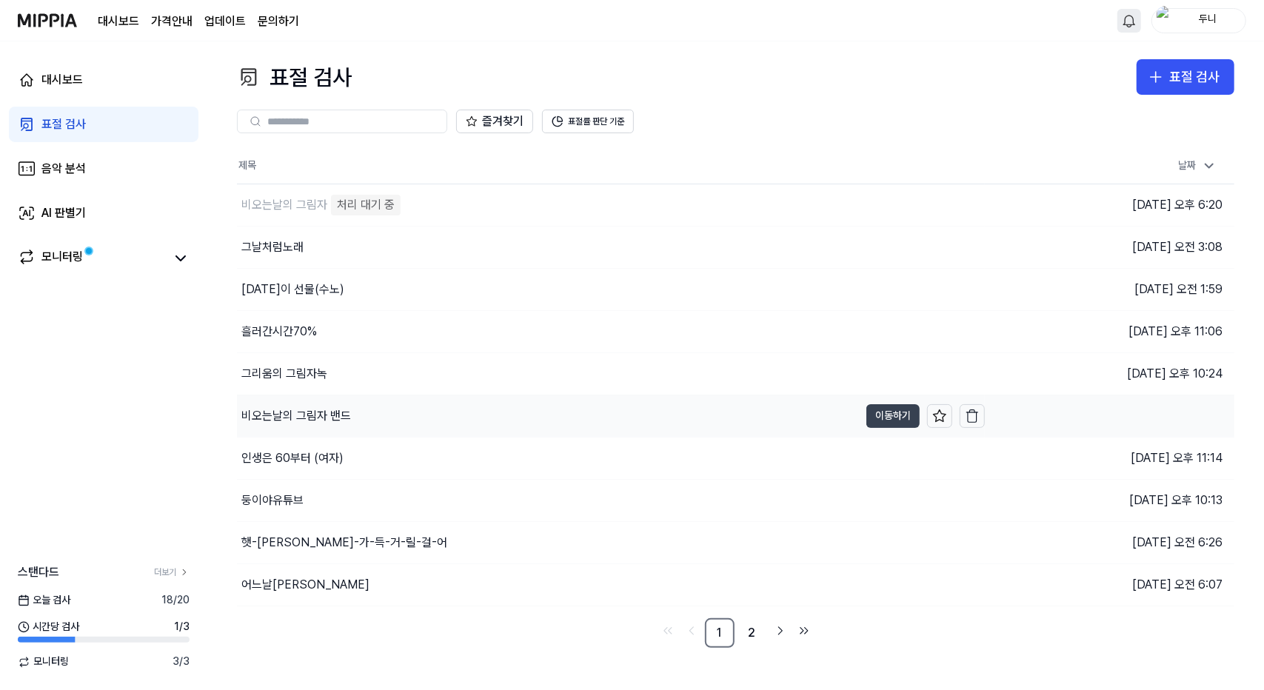
click at [895, 415] on button "이동하기" at bounding box center [892, 416] width 53 height 24
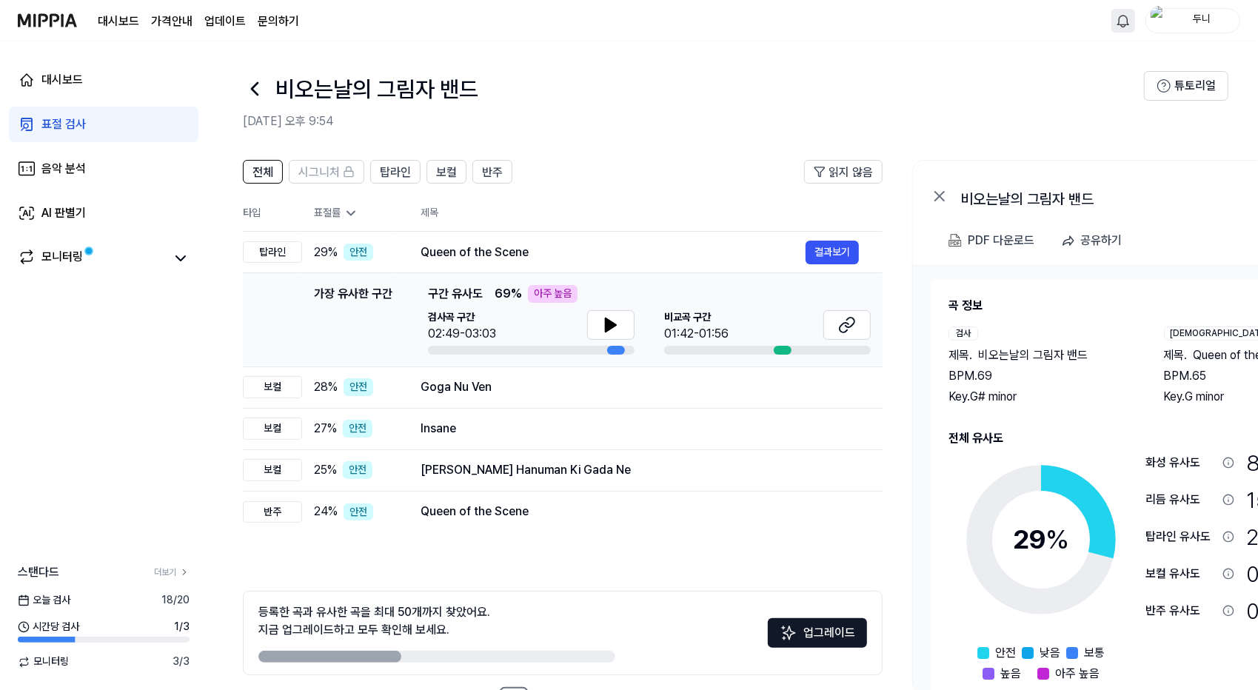
click at [67, 128] on div "표절 검사" at bounding box center [63, 125] width 44 height 18
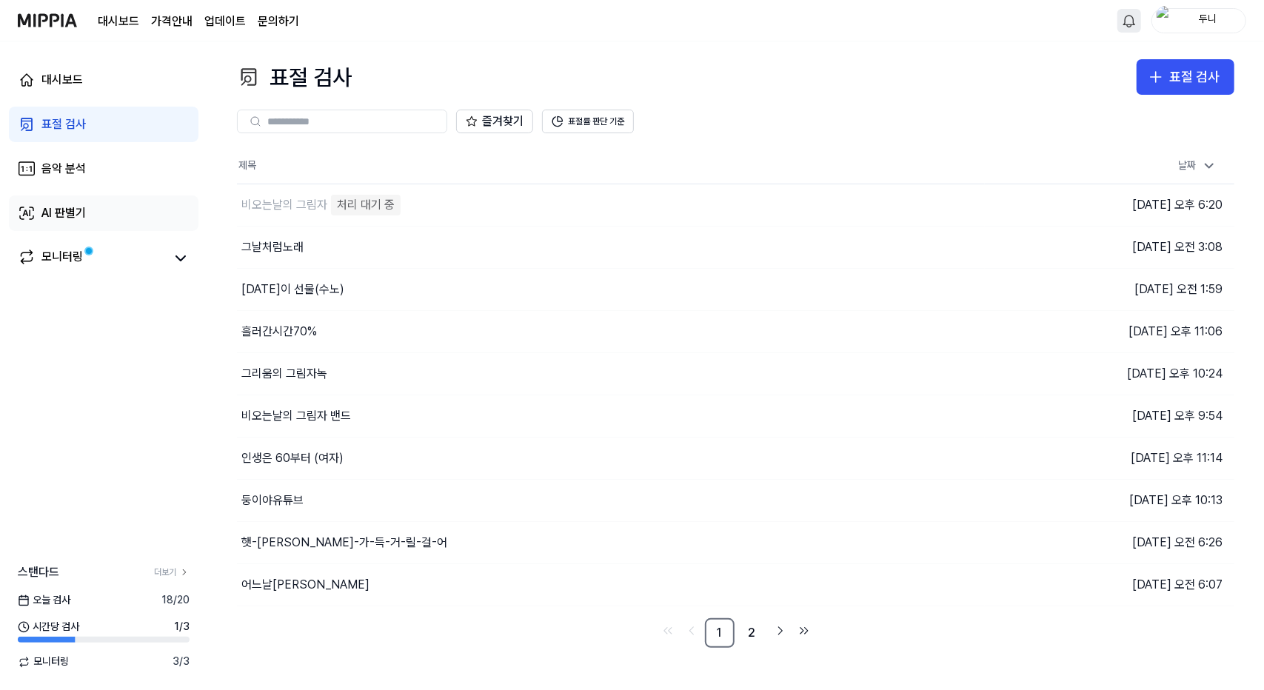
click at [67, 212] on div "AI 판별기" at bounding box center [63, 213] width 44 height 18
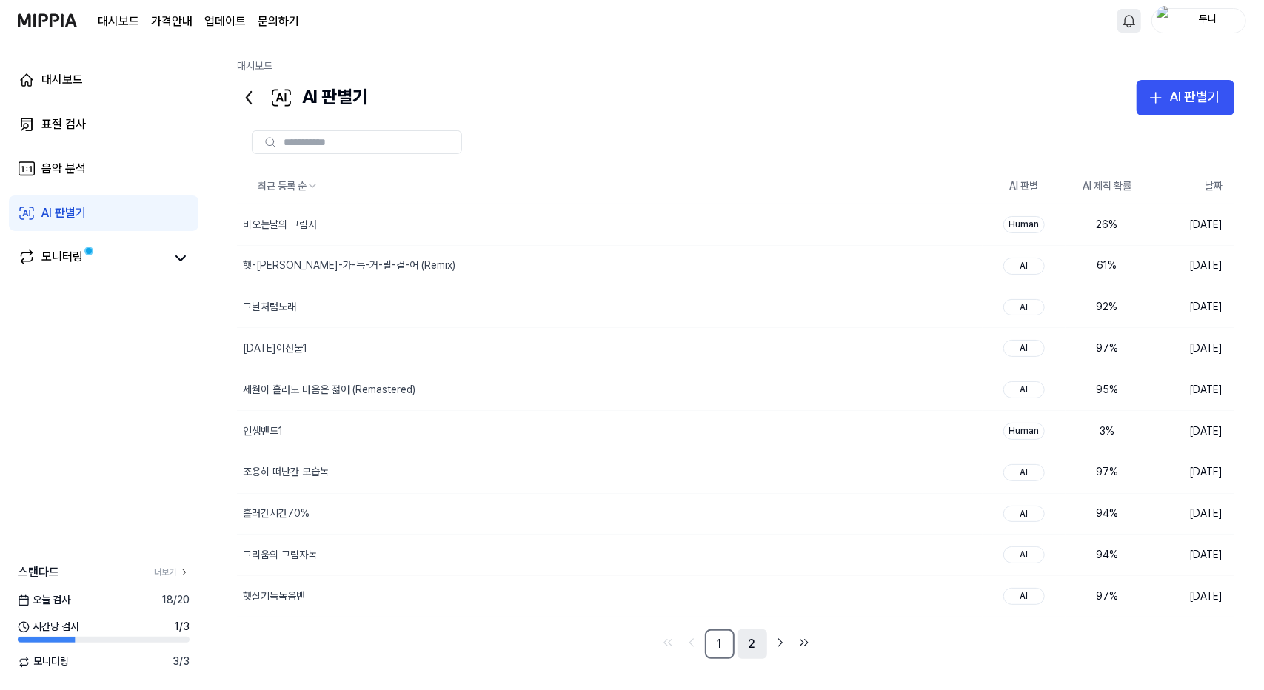
click at [750, 639] on link "2" at bounding box center [753, 645] width 30 height 30
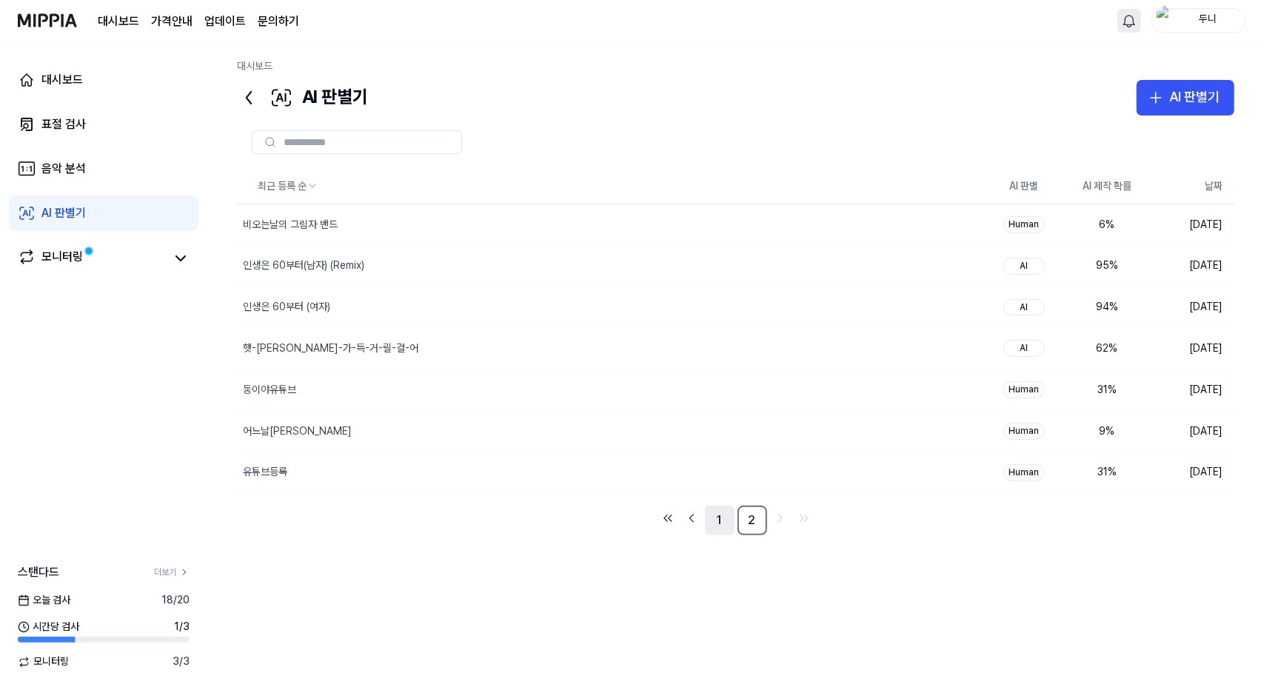
click at [721, 515] on link "1" at bounding box center [720, 521] width 30 height 30
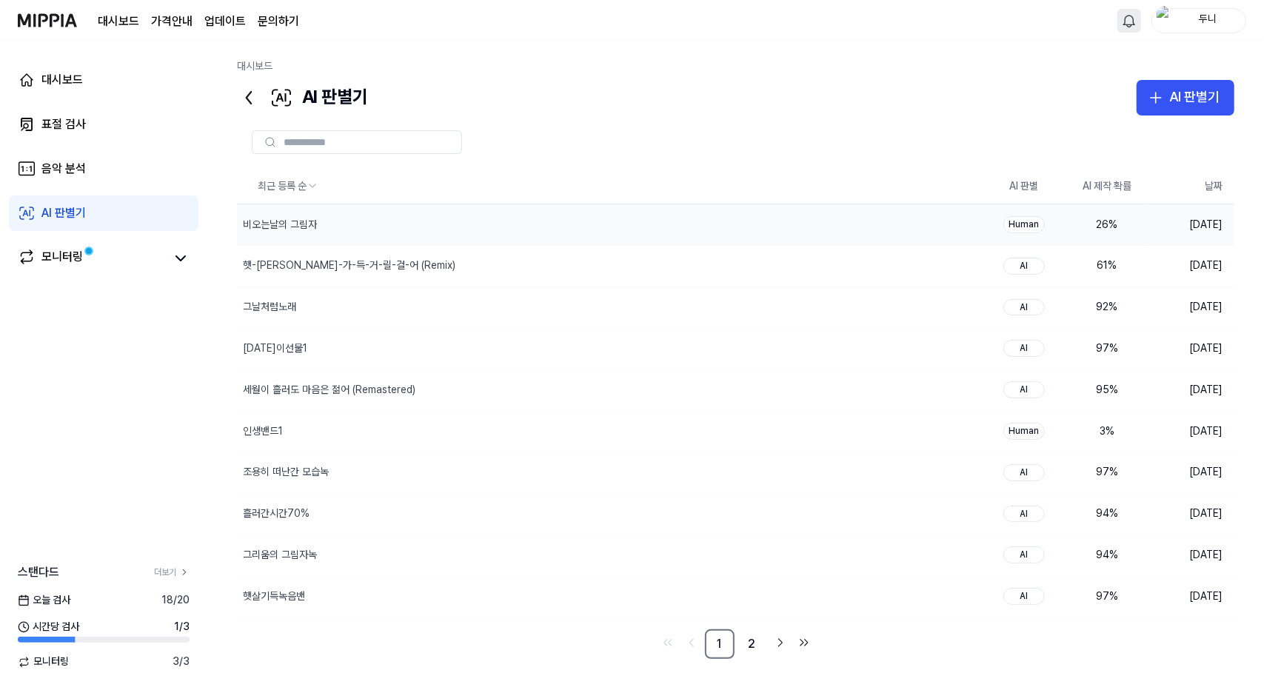
click at [1019, 223] on div "Human" at bounding box center [1024, 224] width 41 height 17
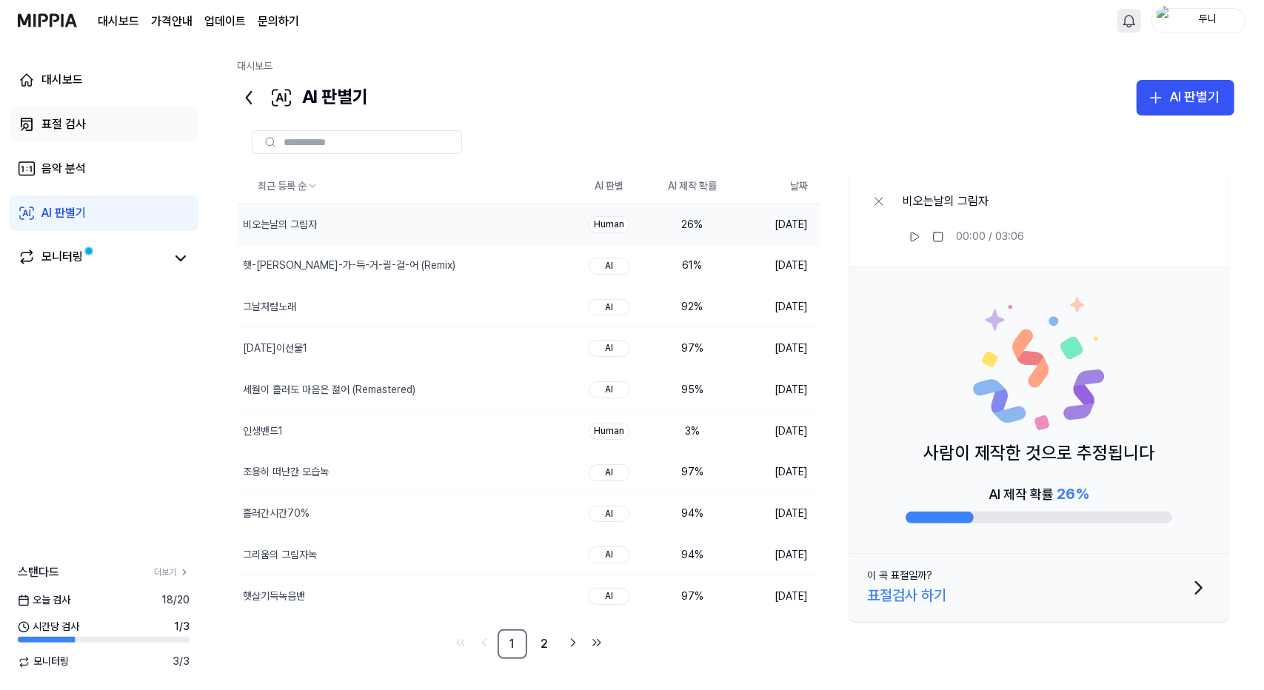
click at [59, 117] on div "표절 검사" at bounding box center [63, 125] width 44 height 18
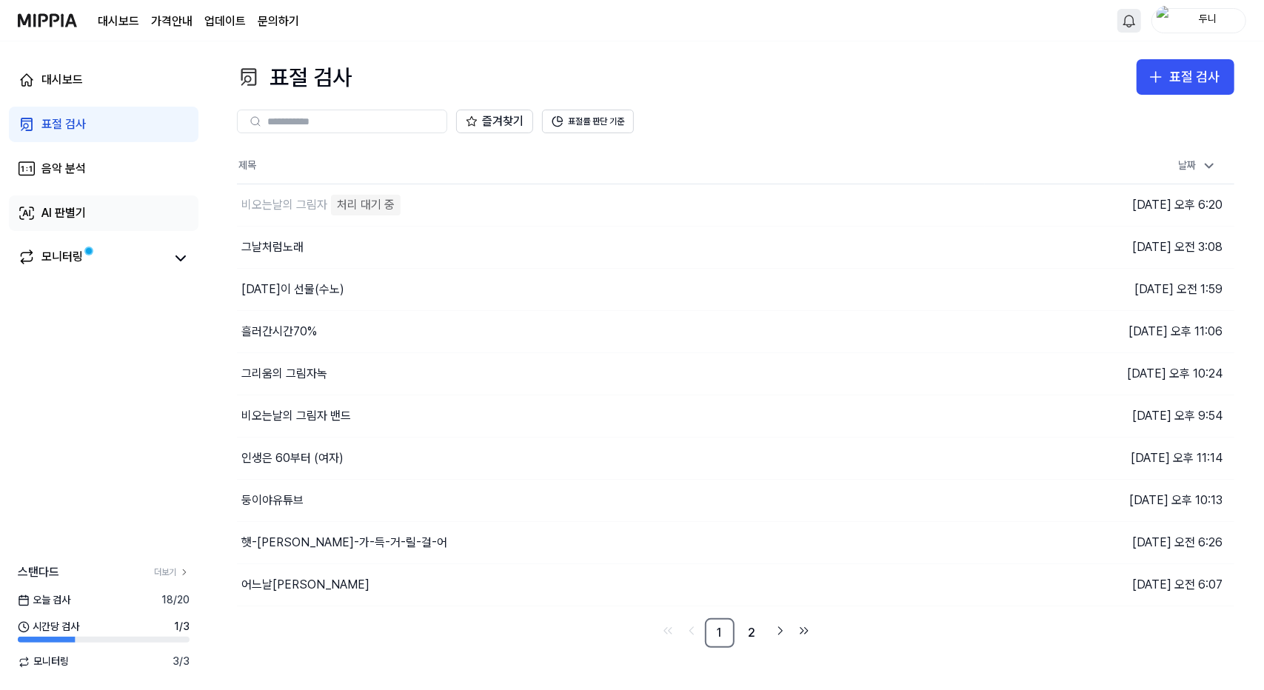
click at [67, 213] on div "AI 판별기" at bounding box center [63, 213] width 44 height 18
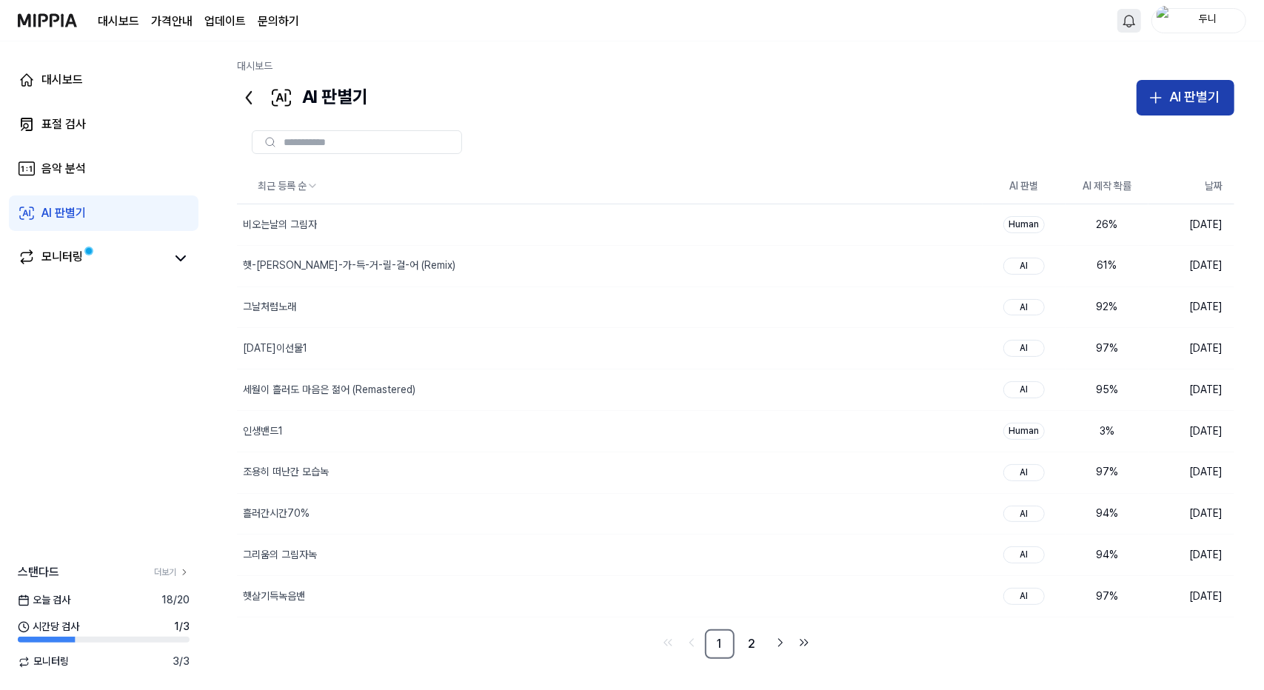
click at [1169, 95] on button "AI 판별기" at bounding box center [1186, 98] width 98 height 36
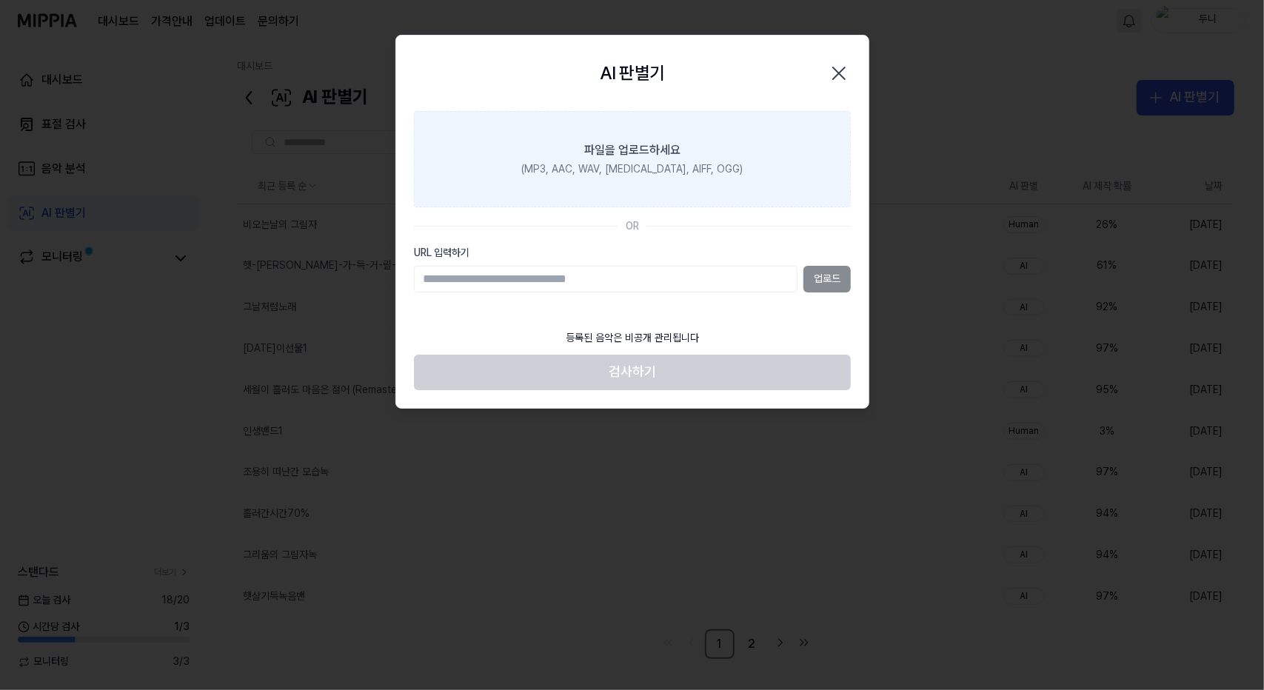
click at [649, 153] on div "파일을 업로드하세요" at bounding box center [632, 150] width 96 height 18
click at [0, 0] on input "파일을 업로드하세요 (MP3, AAC, WAV, [MEDICAL_DATA], AIFF, OGG)" at bounding box center [0, 0] width 0 height 0
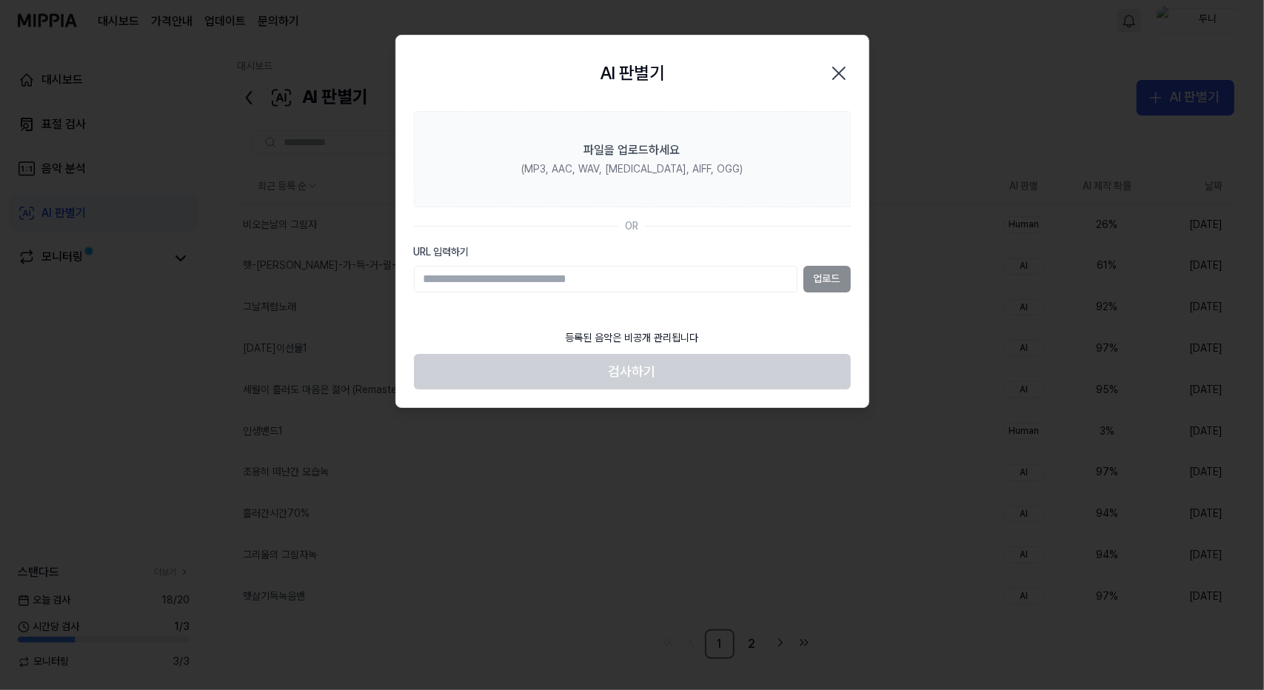
click at [837, 73] on icon "button" at bounding box center [839, 73] width 24 height 24
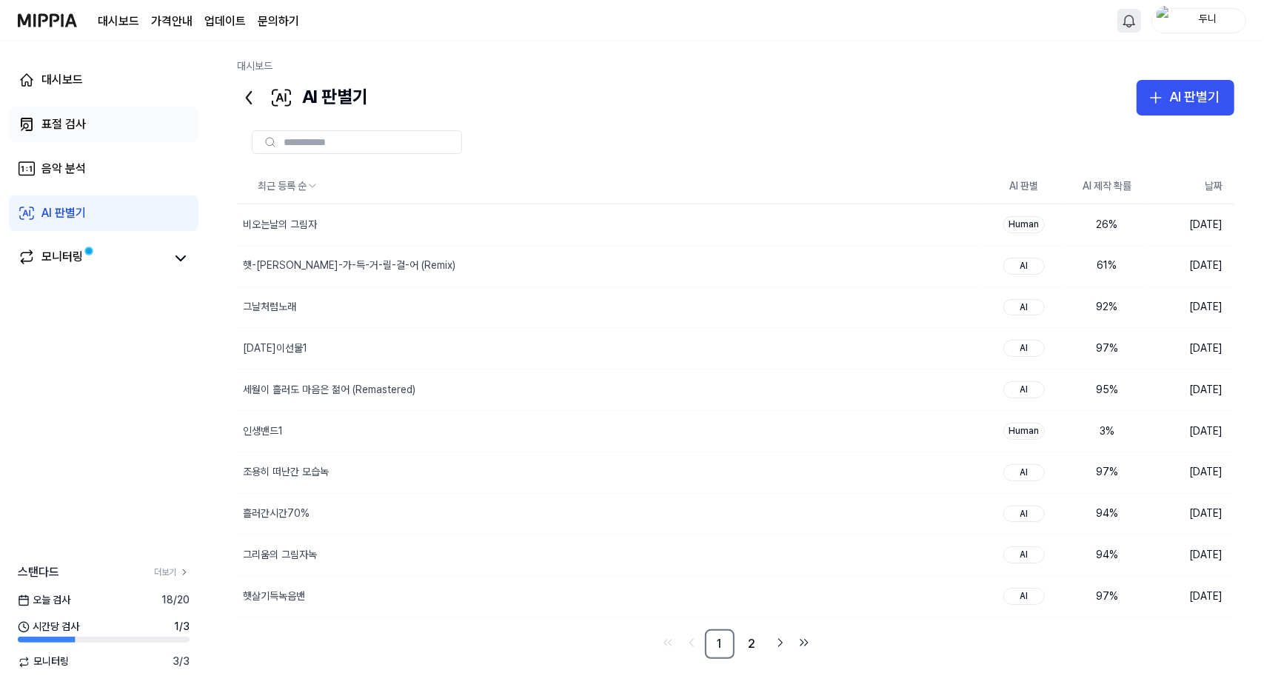
click at [53, 125] on div "표절 검사" at bounding box center [63, 125] width 44 height 18
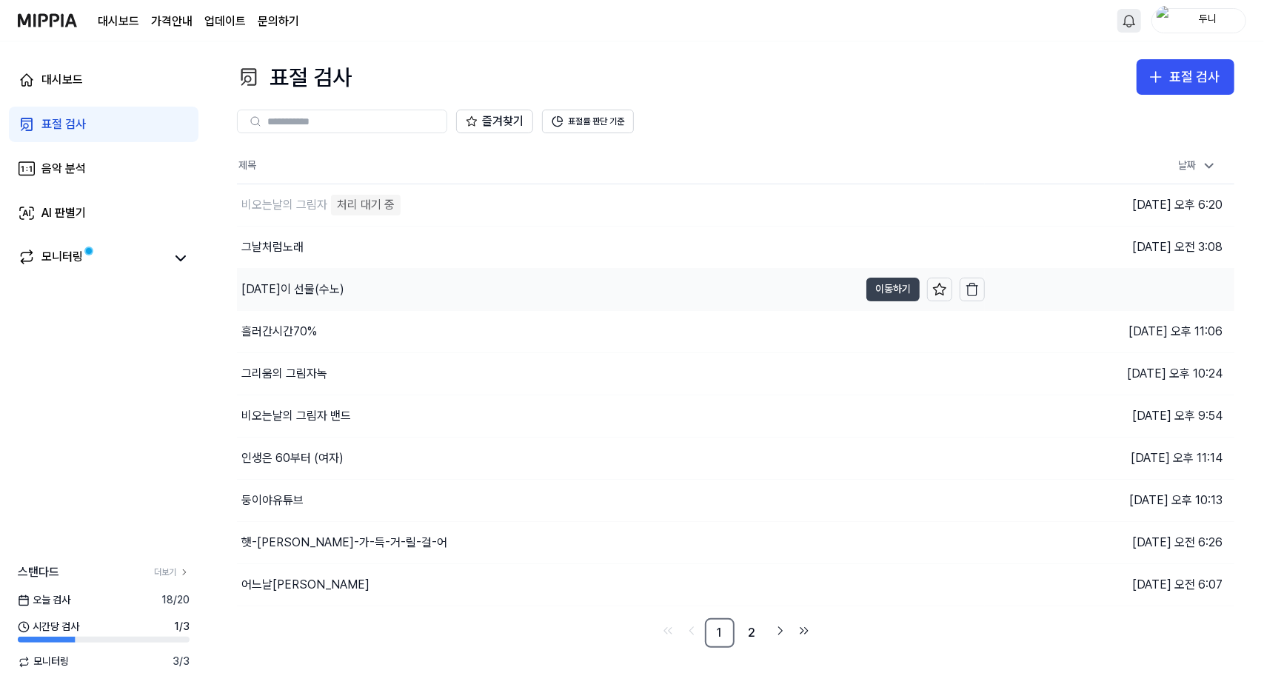
click at [900, 294] on button "이동하기" at bounding box center [892, 290] width 53 height 24
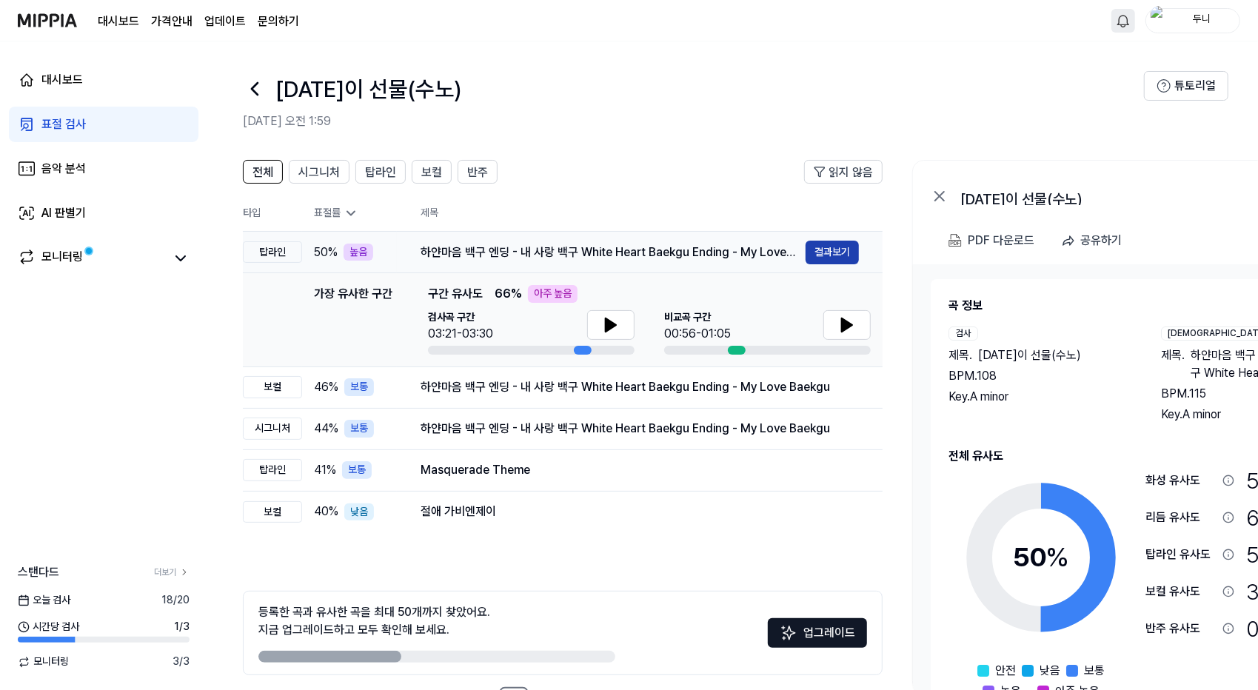
click at [840, 251] on button "결과보기" at bounding box center [832, 253] width 53 height 24
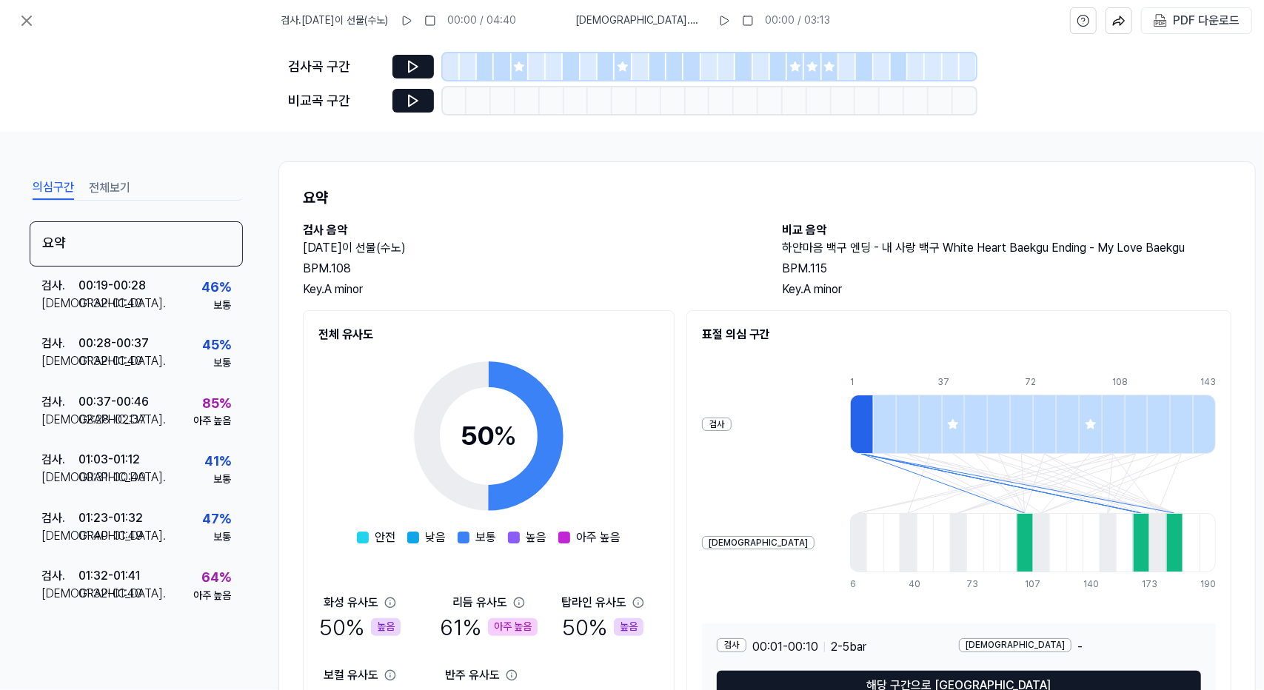
scroll to position [99, 0]
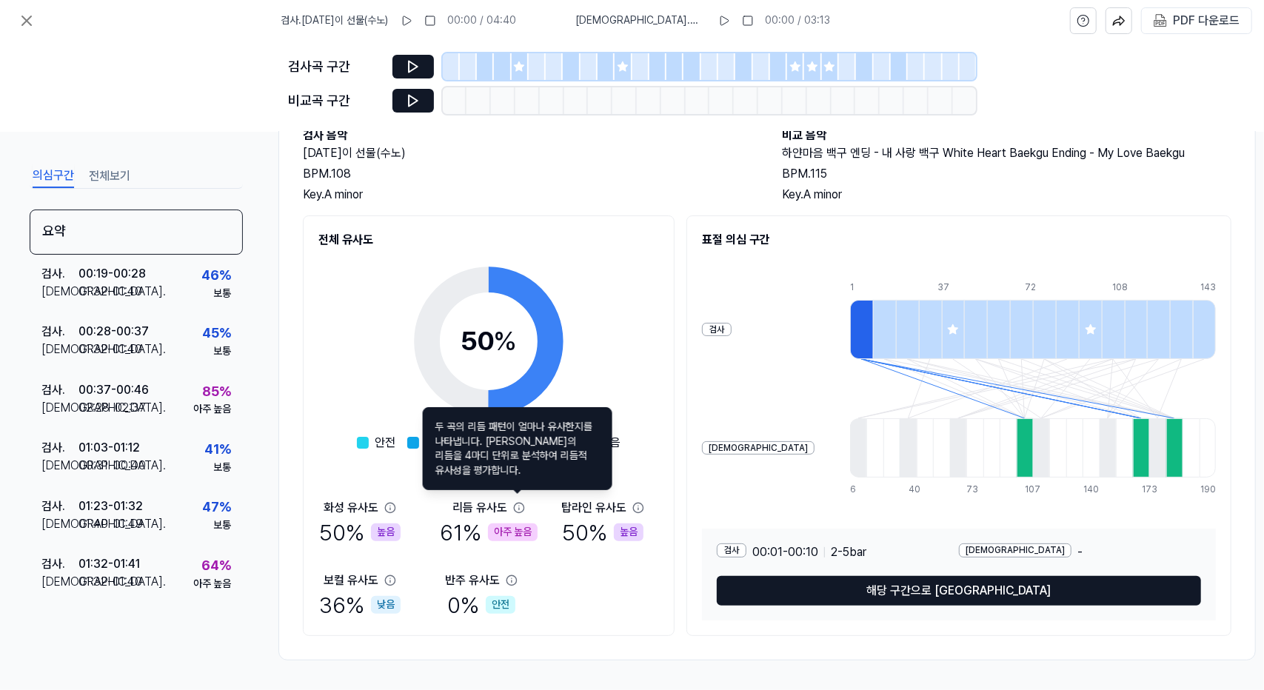
click at [518, 502] on icon at bounding box center [519, 508] width 12 height 12
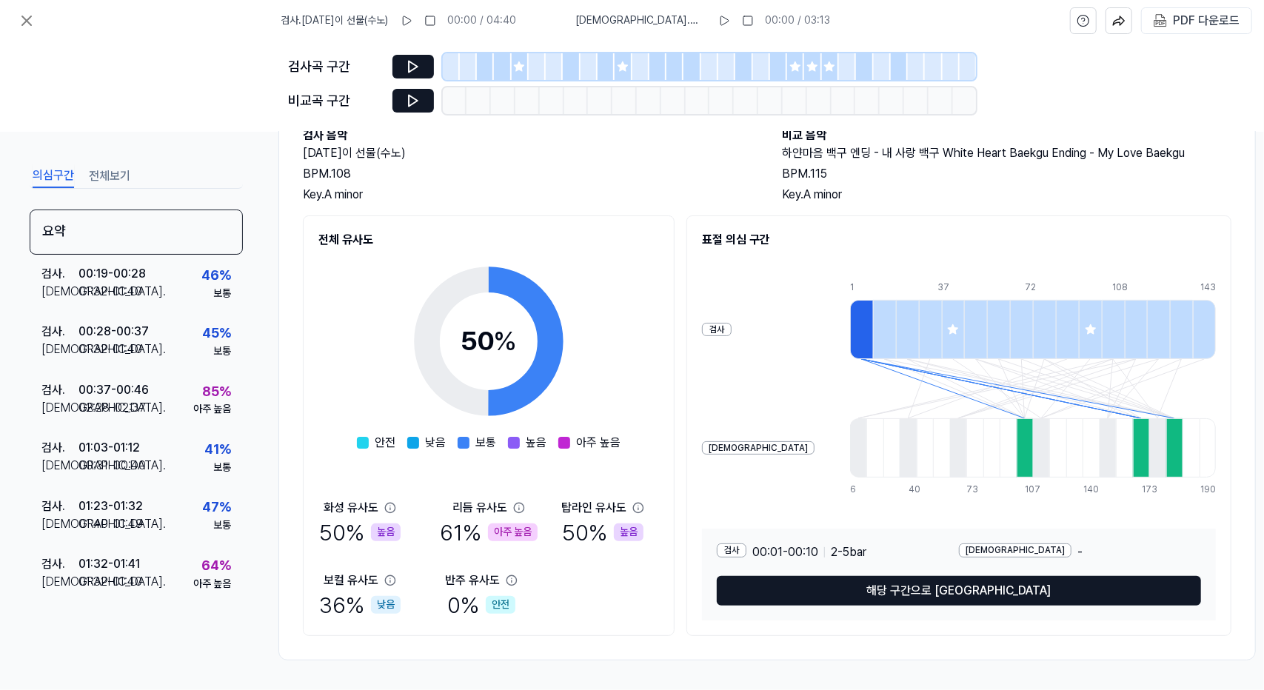
click at [515, 525] on div "아주 높음" at bounding box center [513, 533] width 50 height 18
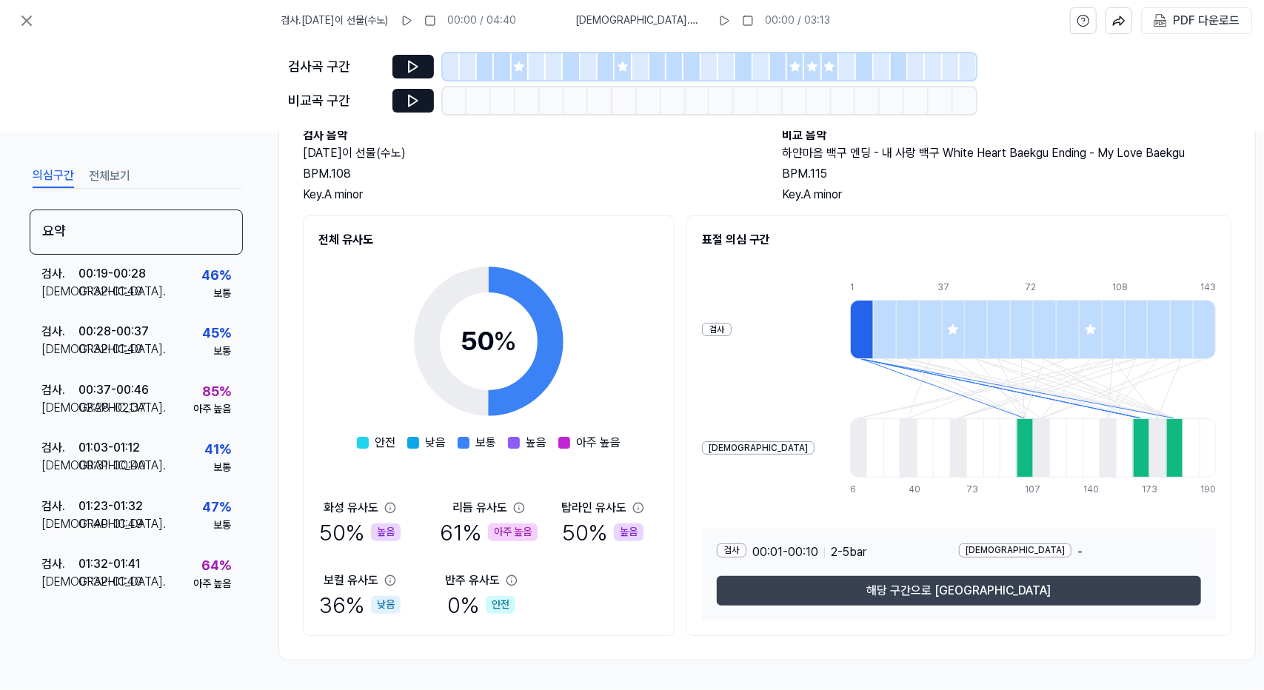
click at [957, 583] on button "해당 구간으로 [GEOGRAPHIC_DATA]" at bounding box center [959, 591] width 484 height 30
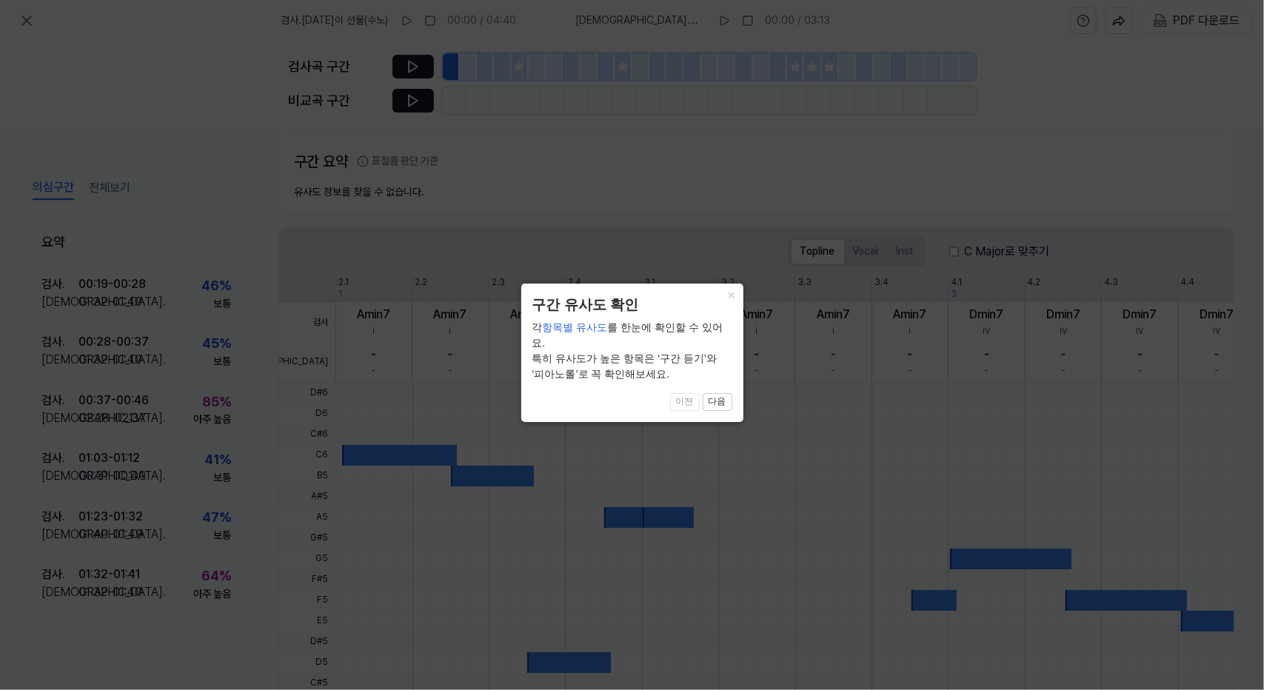
scroll to position [235, 0]
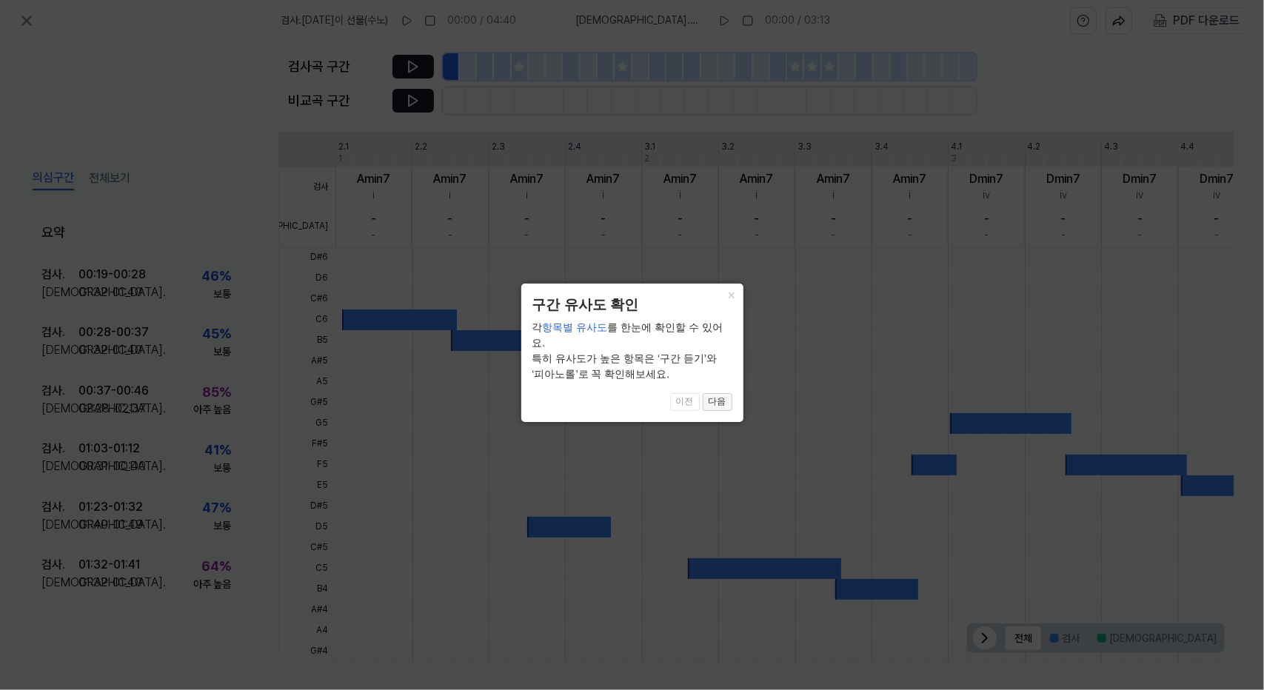
click at [716, 393] on button "다음" at bounding box center [718, 402] width 30 height 18
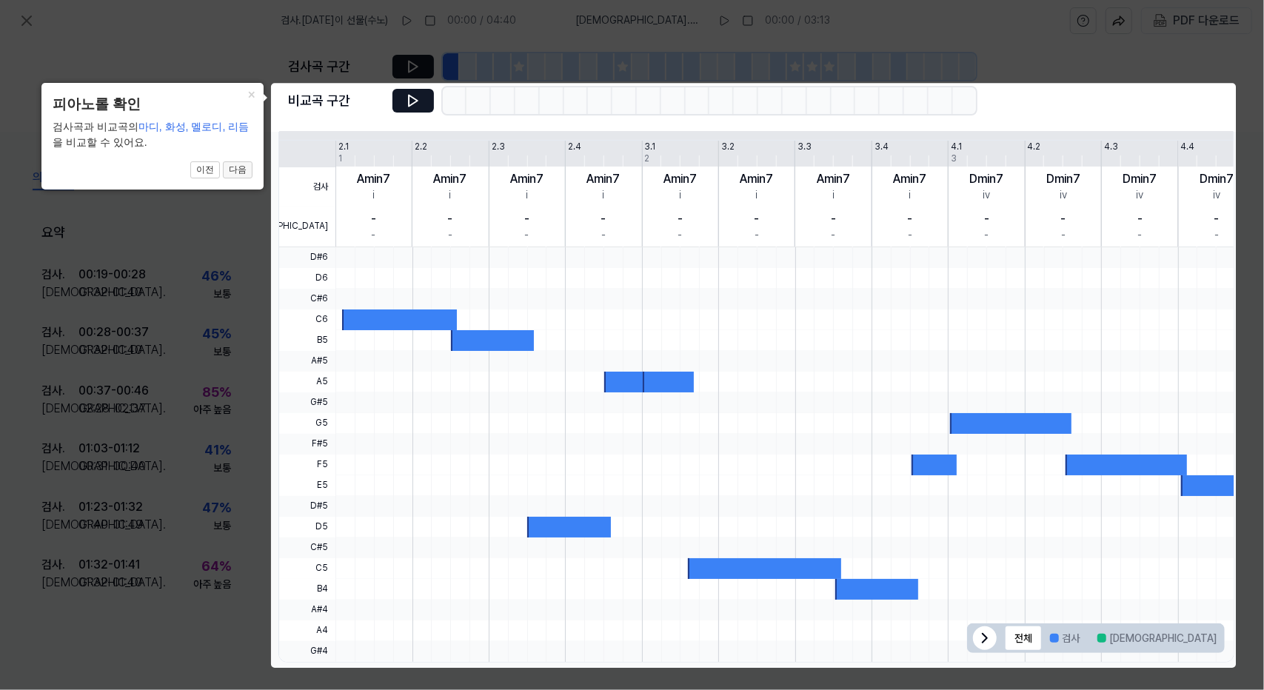
click at [230, 168] on button "다음" at bounding box center [238, 170] width 30 height 18
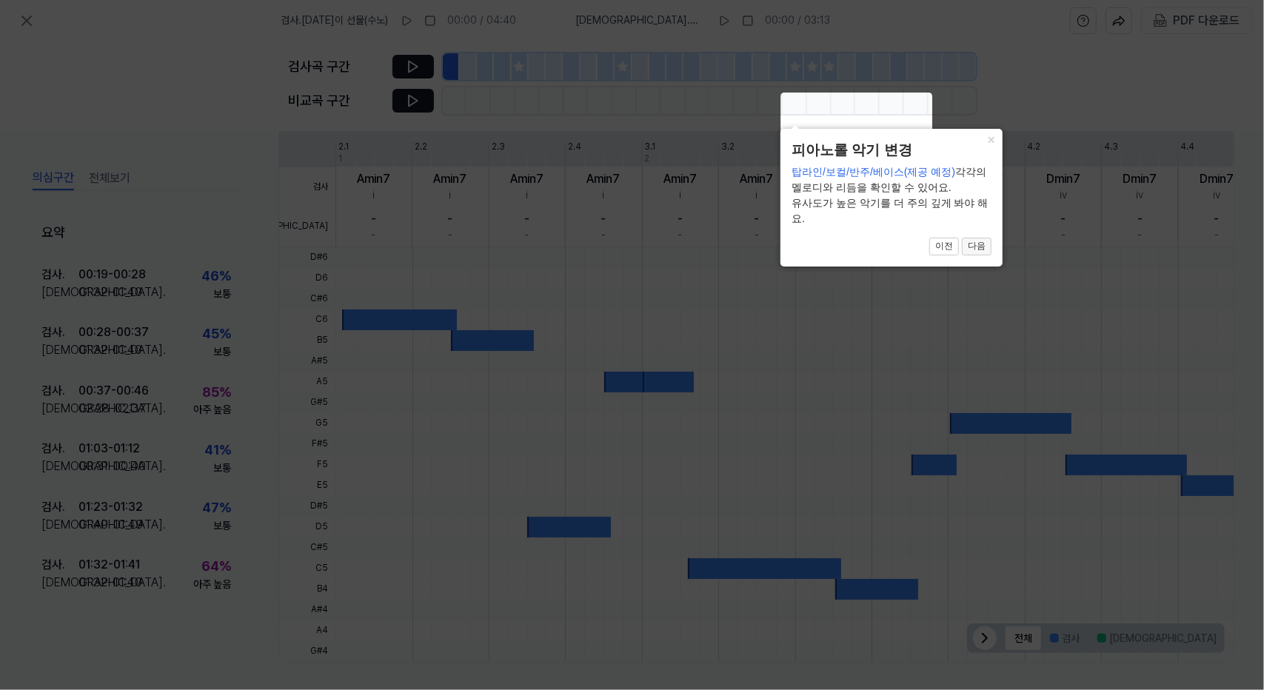
click at [972, 245] on button "다음" at bounding box center [977, 247] width 30 height 18
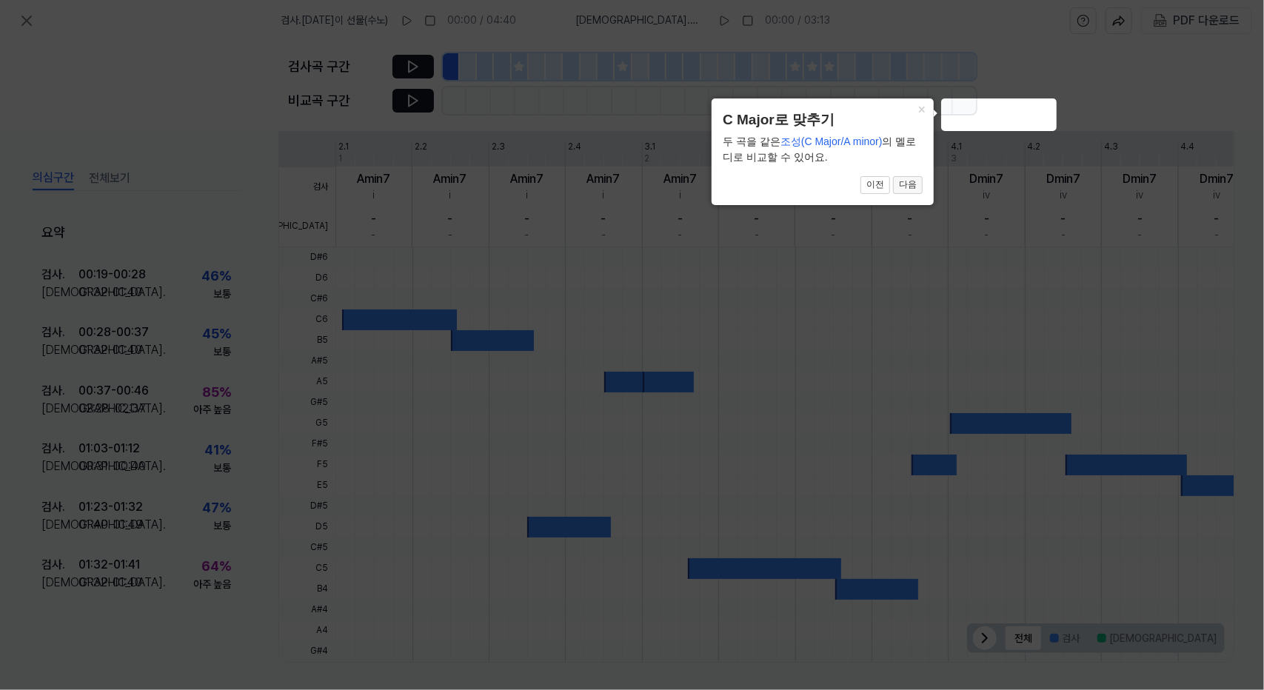
click at [911, 186] on button "다음" at bounding box center [908, 185] width 30 height 18
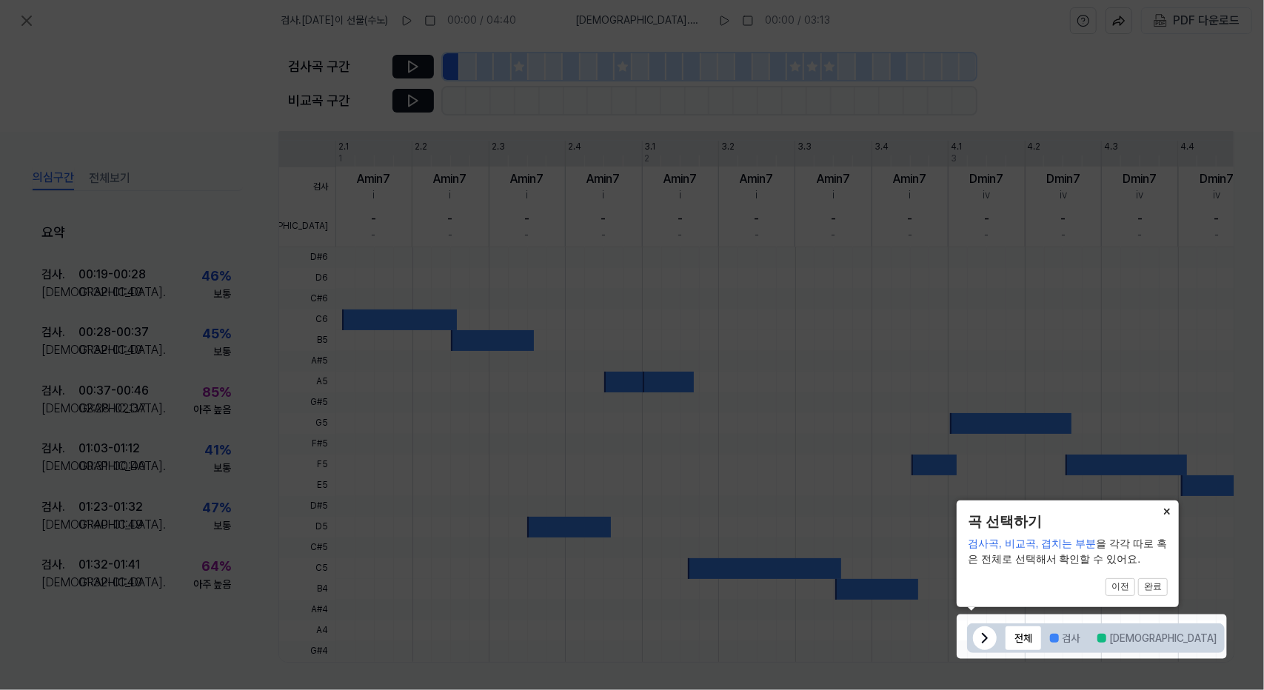
click at [1163, 511] on button "×" at bounding box center [1167, 511] width 24 height 21
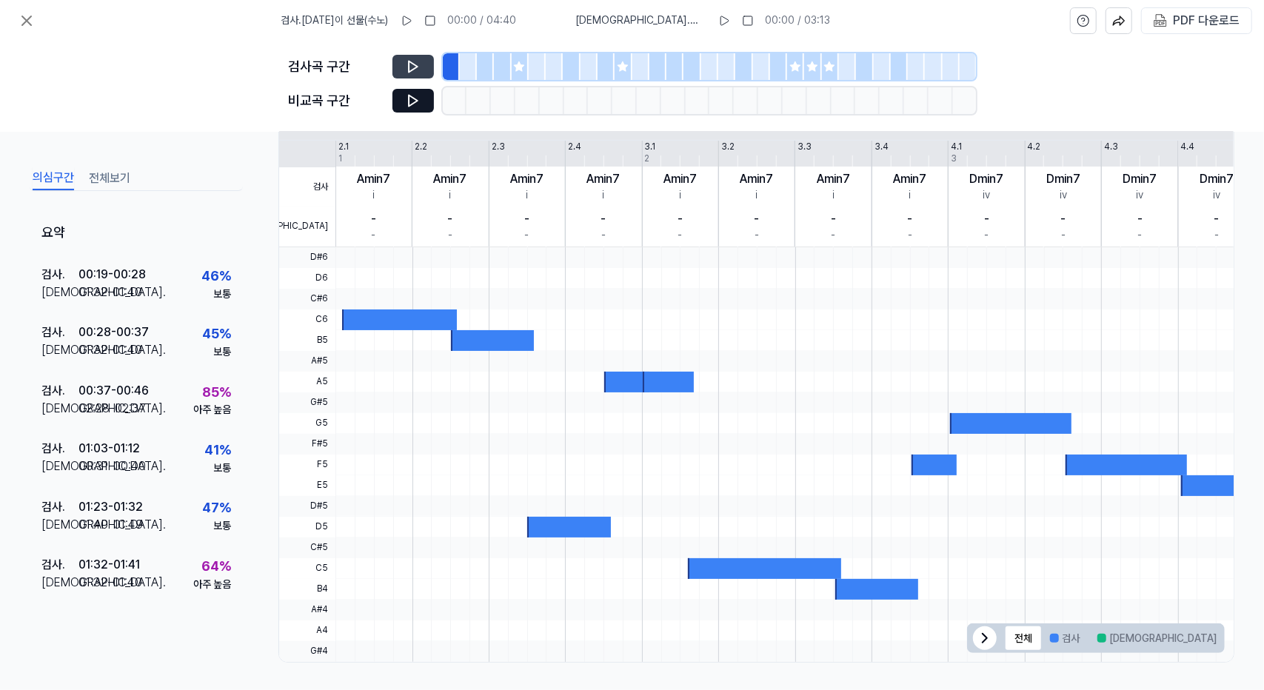
click at [412, 64] on icon at bounding box center [413, 66] width 15 height 15
click at [415, 99] on icon at bounding box center [413, 101] width 9 height 11
click at [410, 96] on icon at bounding box center [413, 101] width 9 height 11
click at [450, 64] on div at bounding box center [451, 66] width 17 height 27
click at [415, 61] on icon at bounding box center [413, 66] width 15 height 15
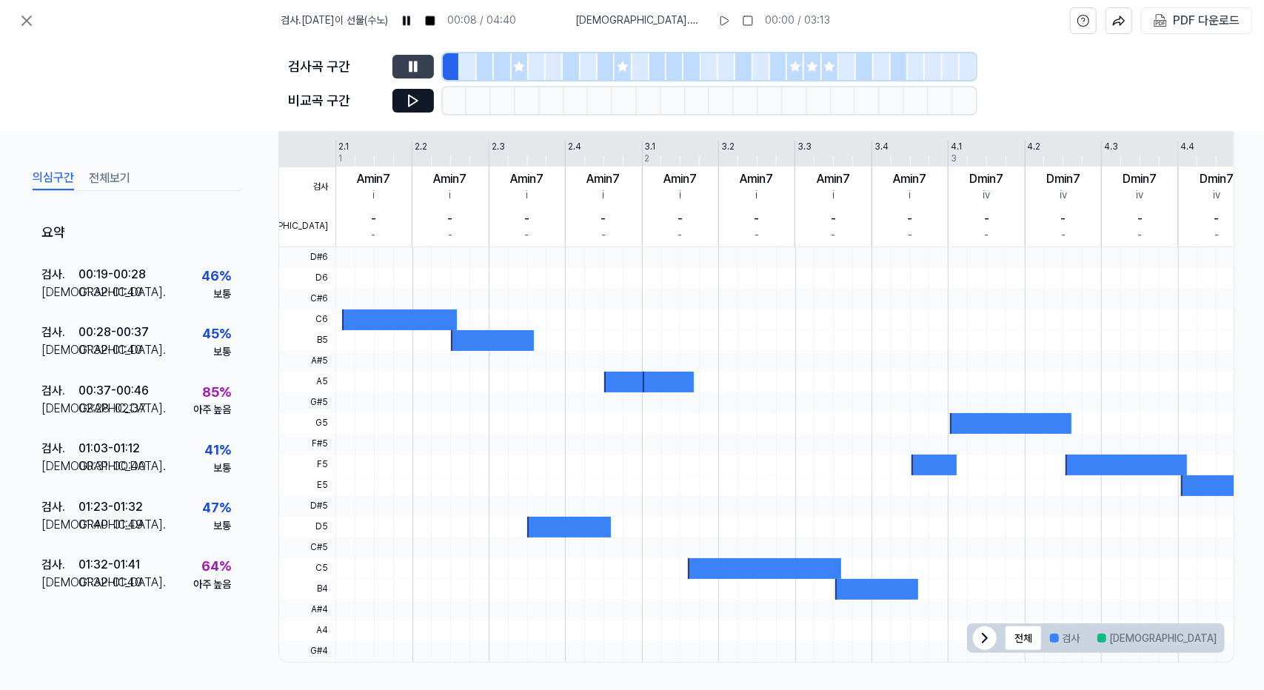
drag, startPoint x: 415, startPoint y: 61, endPoint x: 545, endPoint y: 36, distance: 132.6
click at [415, 61] on icon at bounding box center [413, 66] width 15 height 15
click at [719, 21] on icon at bounding box center [724, 21] width 12 height 12
click at [726, 19] on rect at bounding box center [727, 20] width 2 height 9
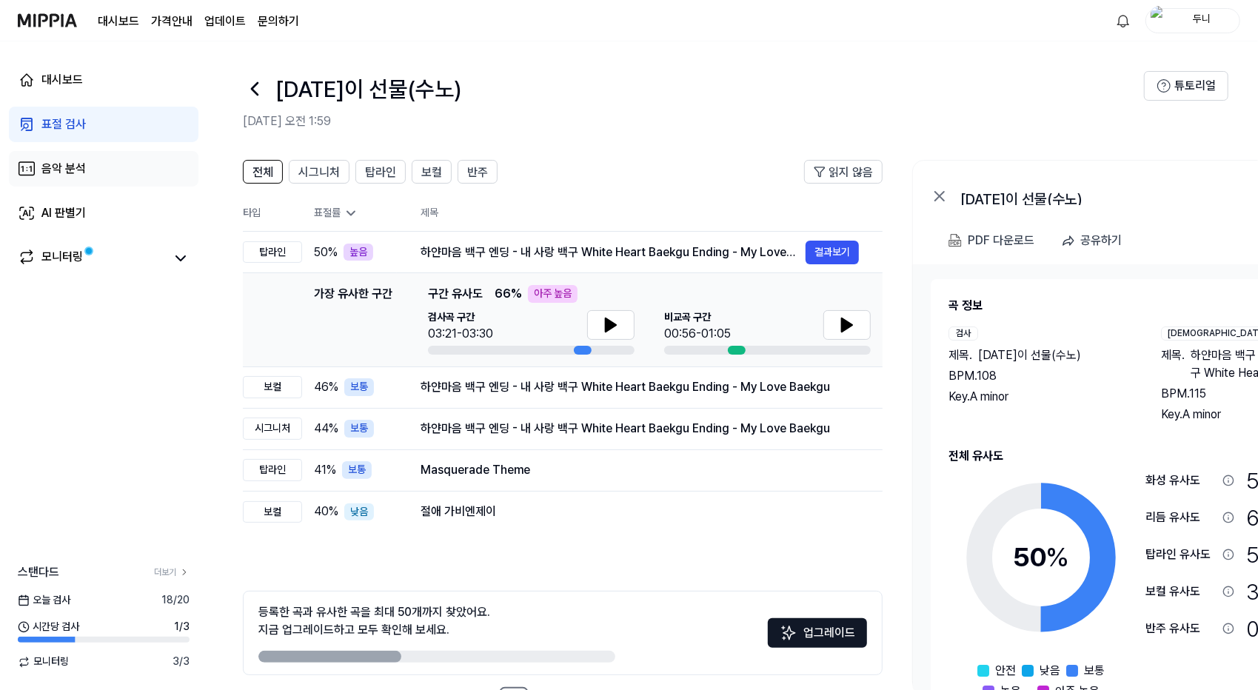
click at [60, 165] on div "음악 분석" at bounding box center [63, 169] width 44 height 18
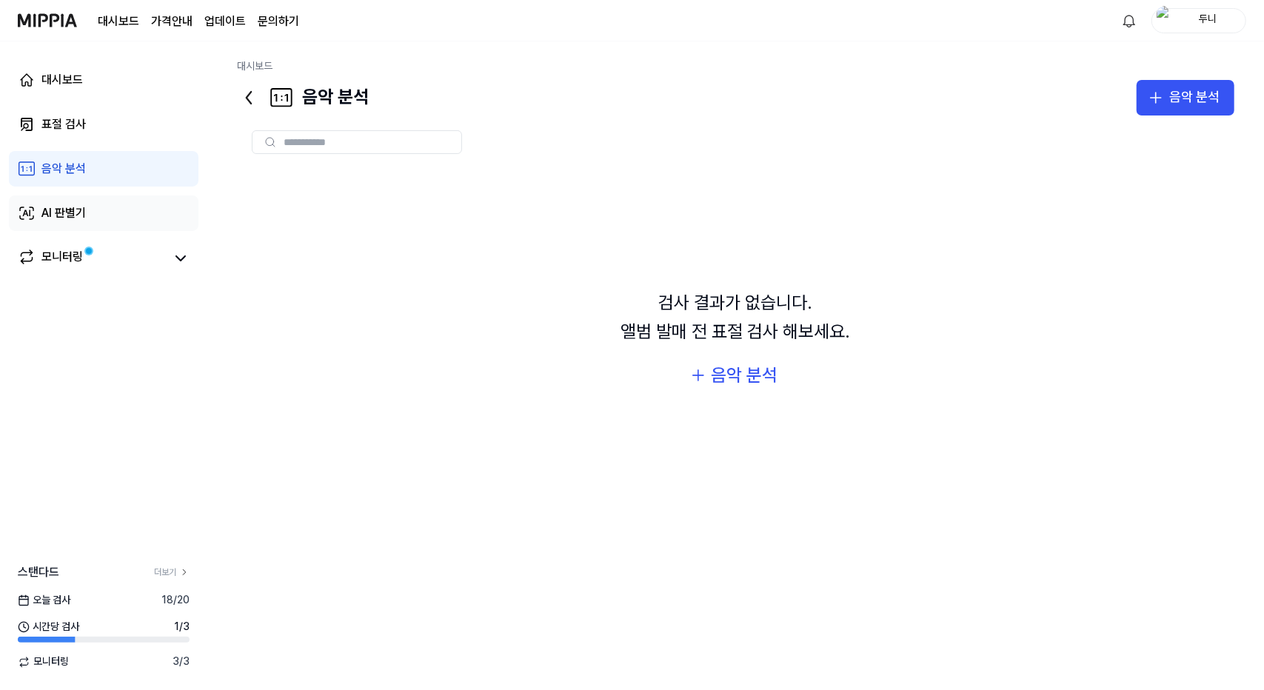
click at [71, 213] on div "AI 판별기" at bounding box center [63, 213] width 44 height 18
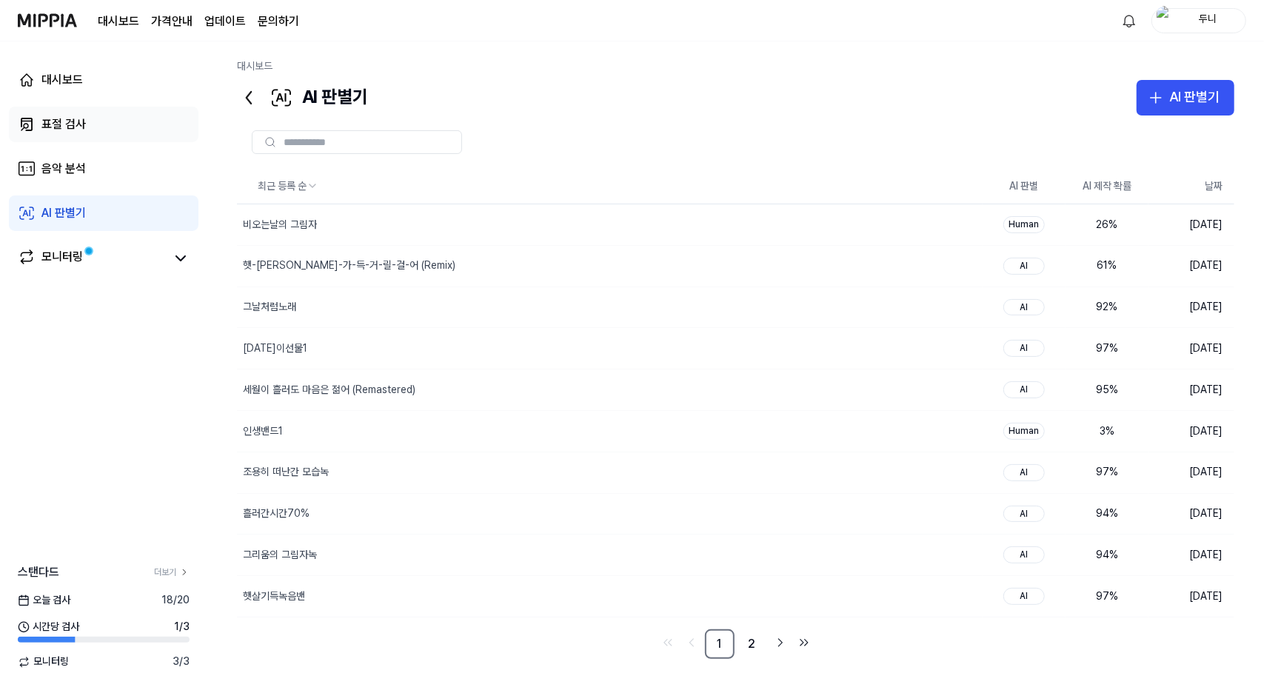
click at [64, 126] on div "표절 검사" at bounding box center [63, 125] width 44 height 18
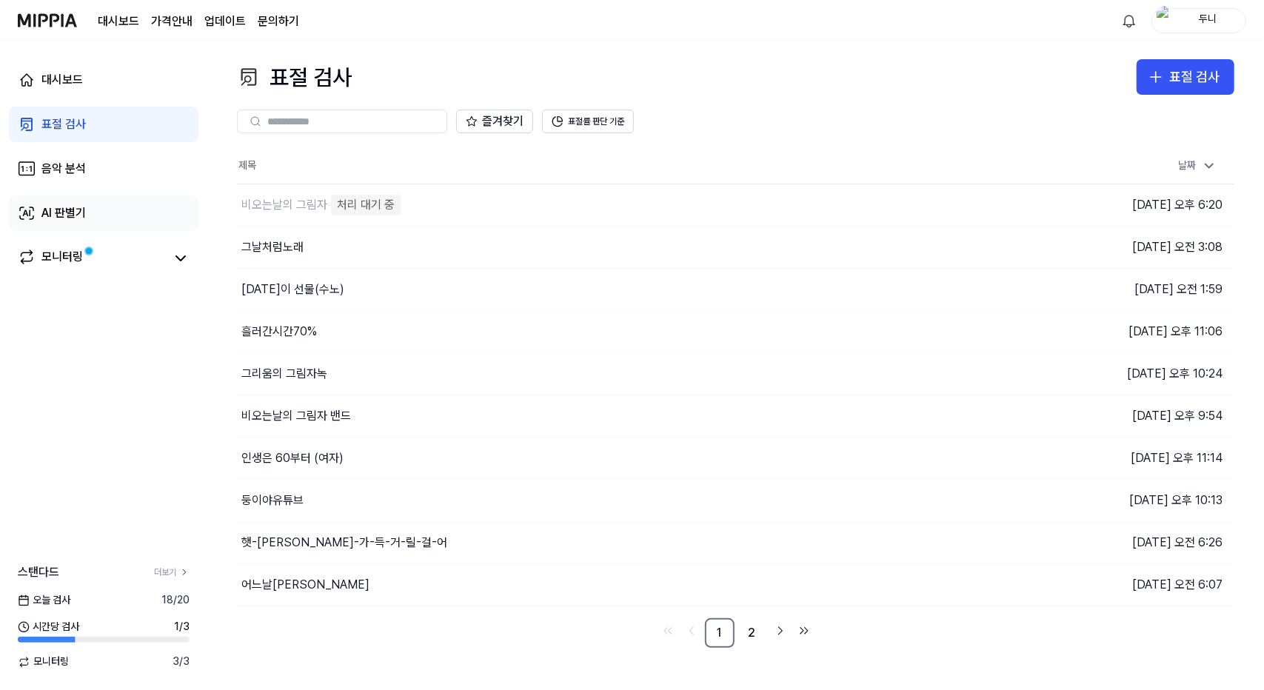
click at [67, 208] on div "AI 판별기" at bounding box center [63, 213] width 44 height 18
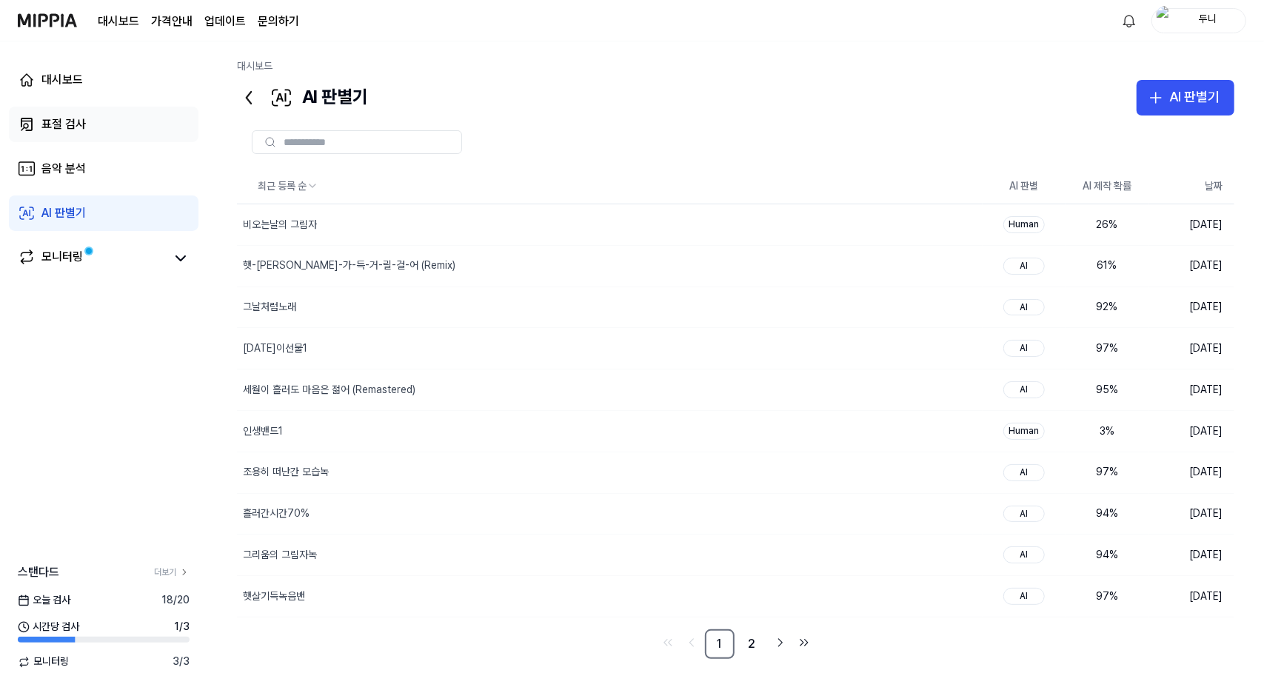
click at [70, 121] on div "표절 검사" at bounding box center [63, 125] width 44 height 18
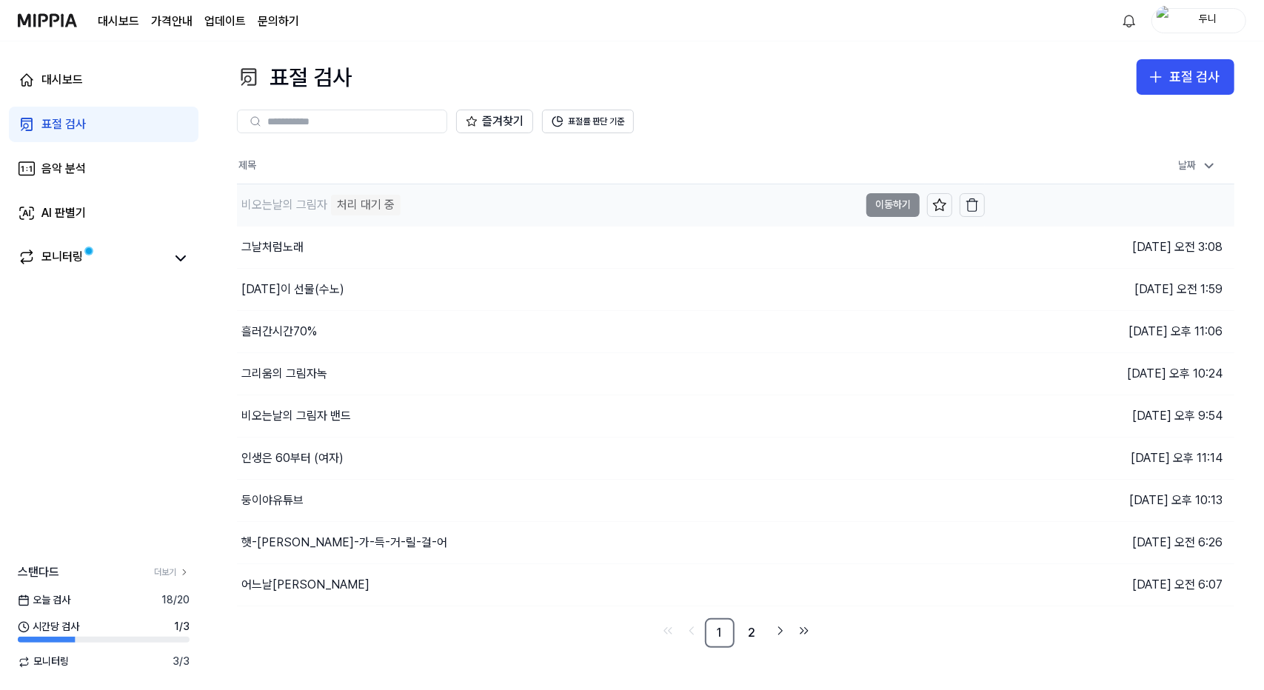
click at [256, 210] on div "비오는날의 그림자" at bounding box center [284, 205] width 86 height 18
click at [896, 207] on td "비오는날의 그림자 처리 대기 중 이동하기" at bounding box center [611, 204] width 748 height 41
click at [61, 214] on div "AI 판별기" at bounding box center [63, 213] width 44 height 18
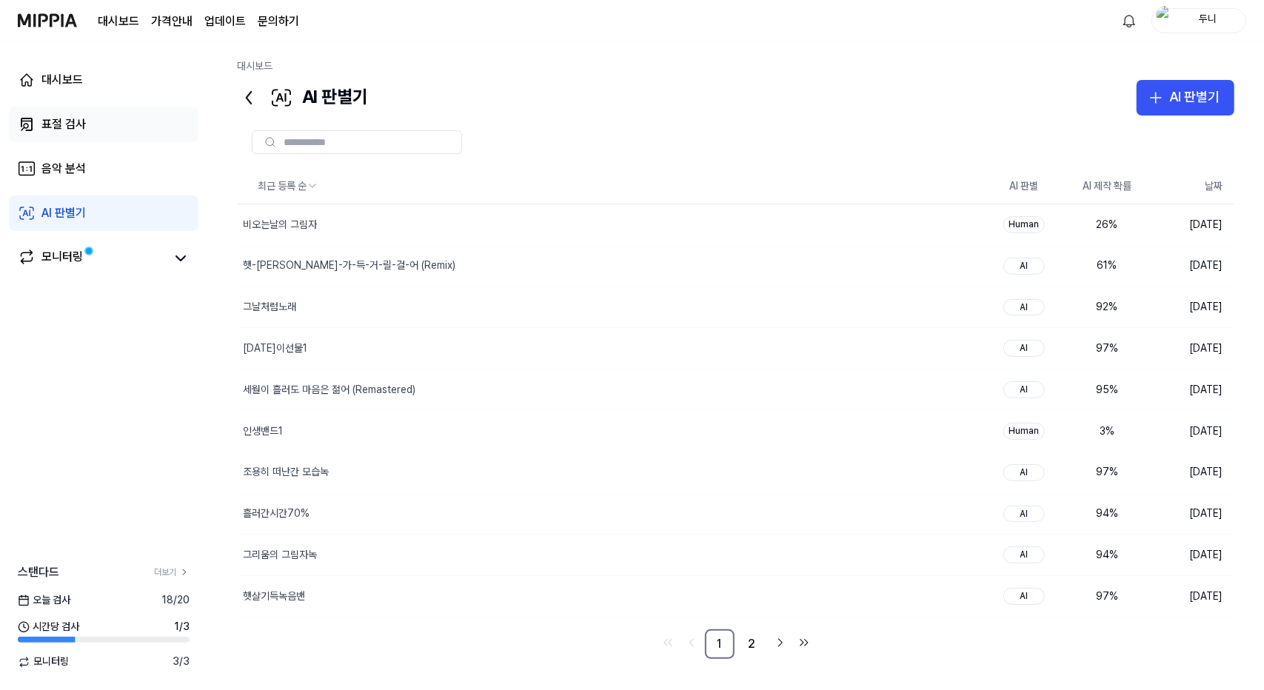
click at [66, 124] on div "표절 검사" at bounding box center [63, 125] width 44 height 18
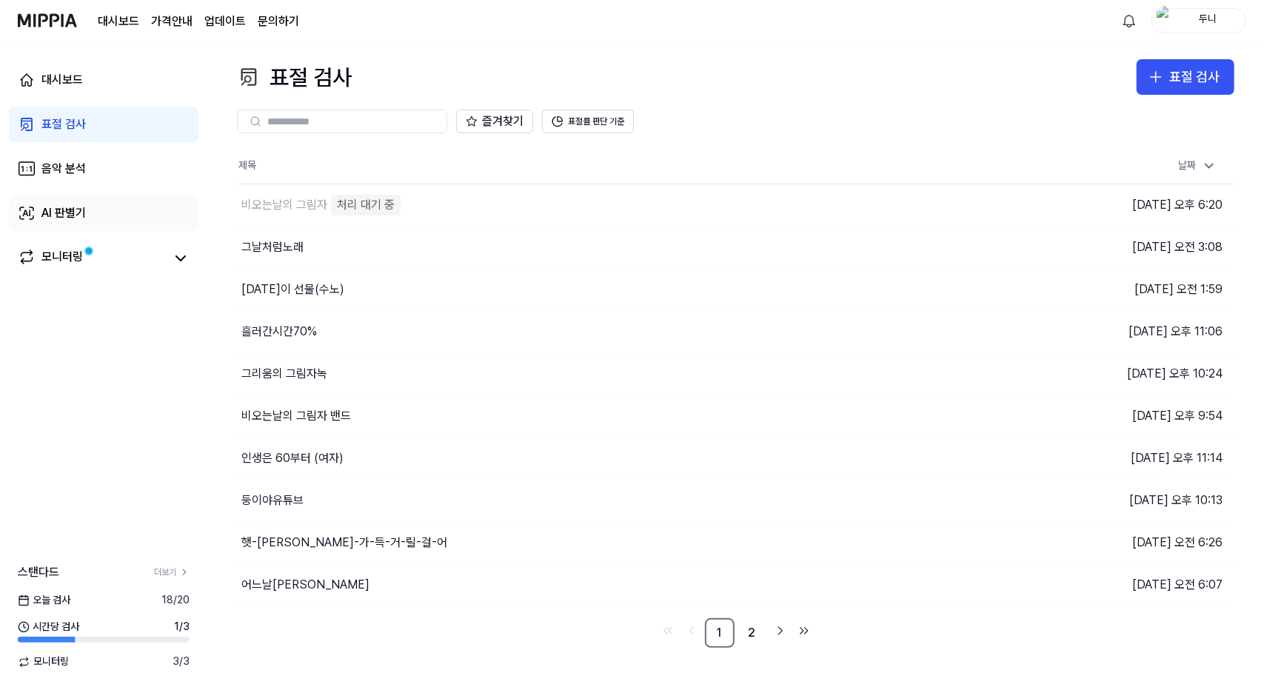
click at [68, 206] on div "AI 판별기" at bounding box center [63, 213] width 44 height 18
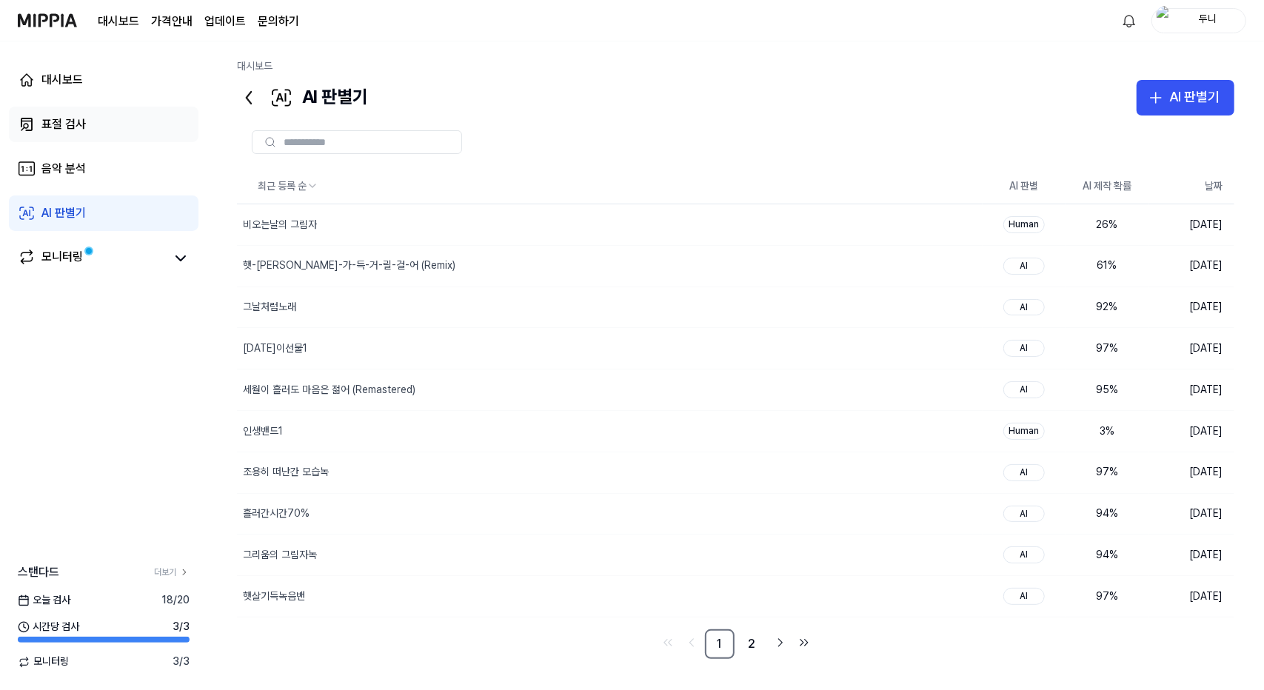
click at [58, 123] on div "표절 검사" at bounding box center [63, 125] width 44 height 18
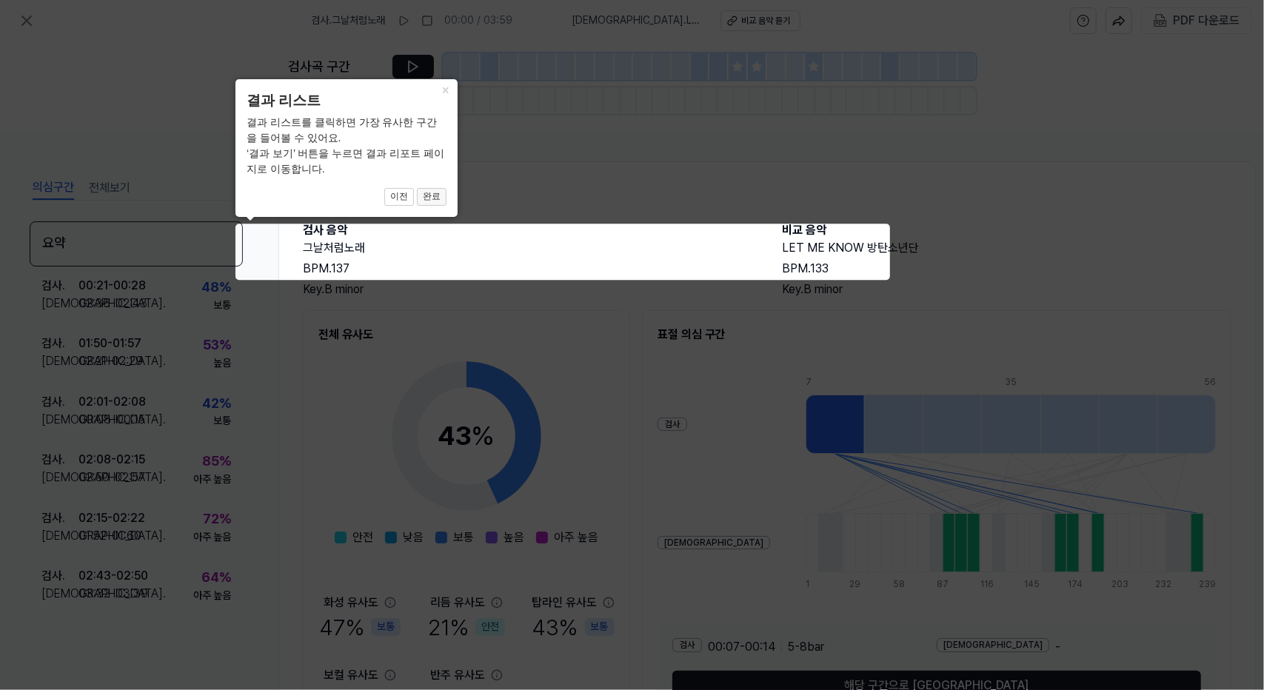
click at [435, 196] on button "완료" at bounding box center [432, 197] width 30 height 18
